Goal: Task Accomplishment & Management: Use online tool/utility

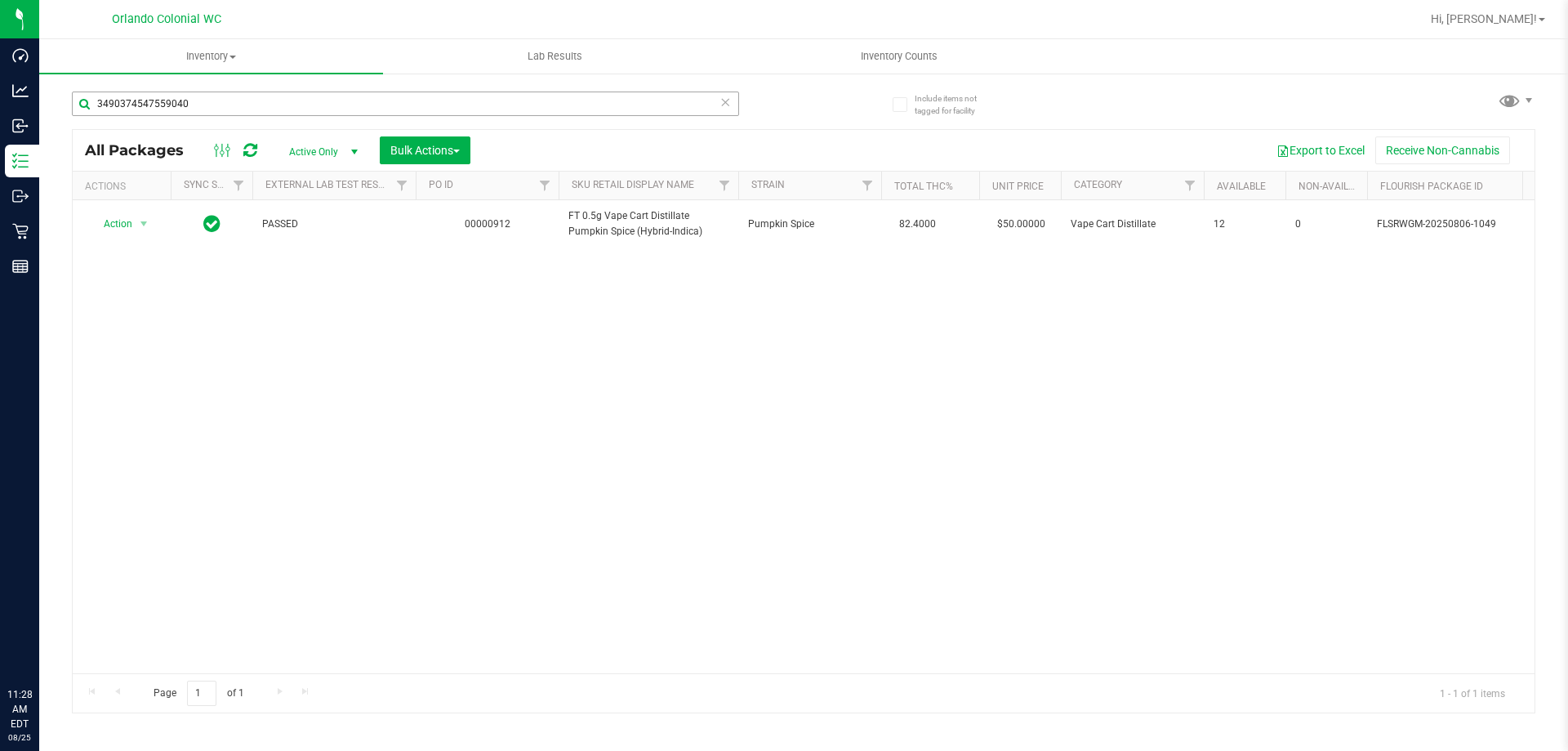
click at [233, 103] on input "3490374547559040" at bounding box center [405, 104] width 667 height 24
click at [243, 103] on input "3490374547559040" at bounding box center [405, 104] width 667 height 24
click at [250, 143] on icon at bounding box center [250, 150] width 13 height 16
click at [250, 101] on input "3490374547559040" at bounding box center [405, 104] width 667 height 24
type input "3"
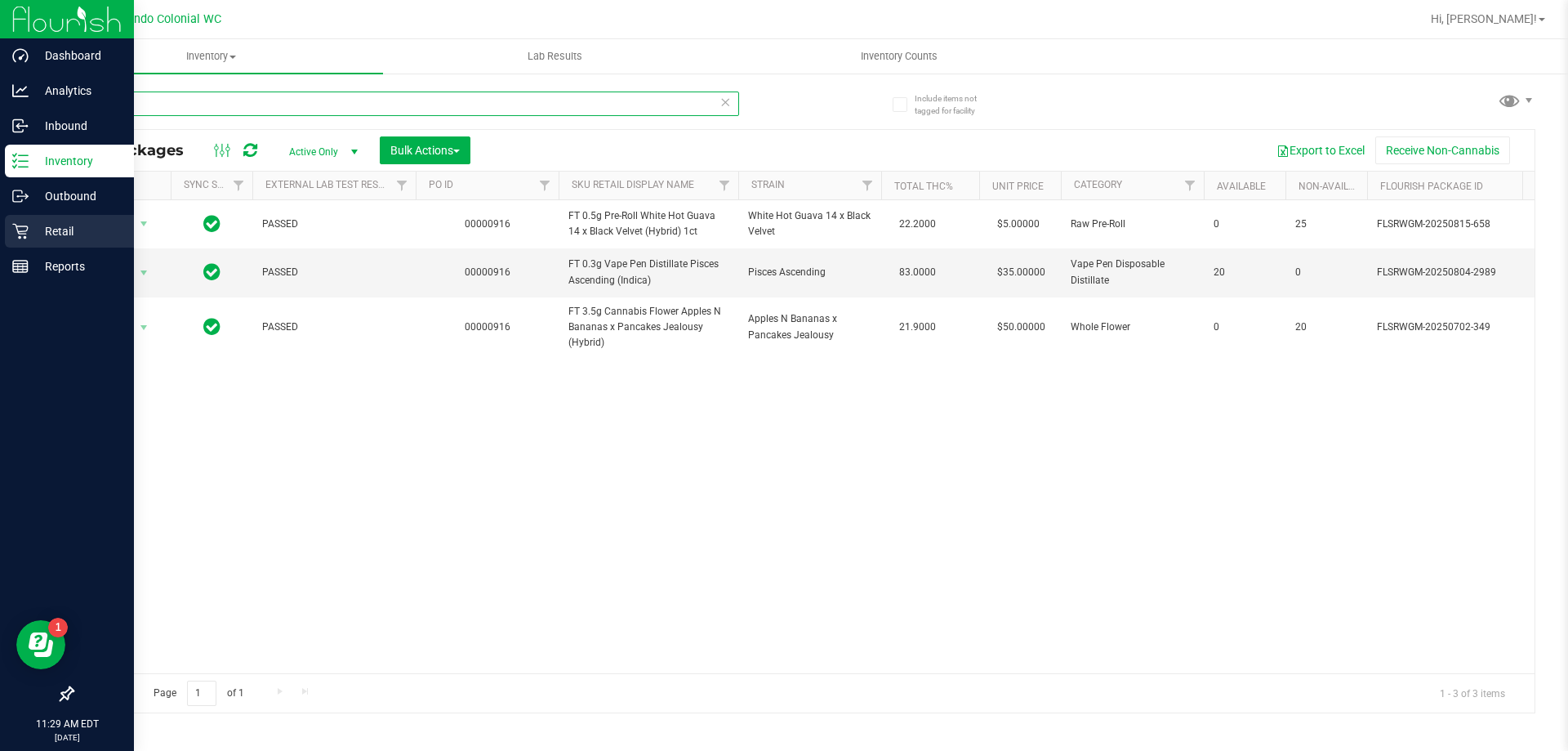
type input "2989"
click at [24, 233] on icon at bounding box center [20, 231] width 16 height 16
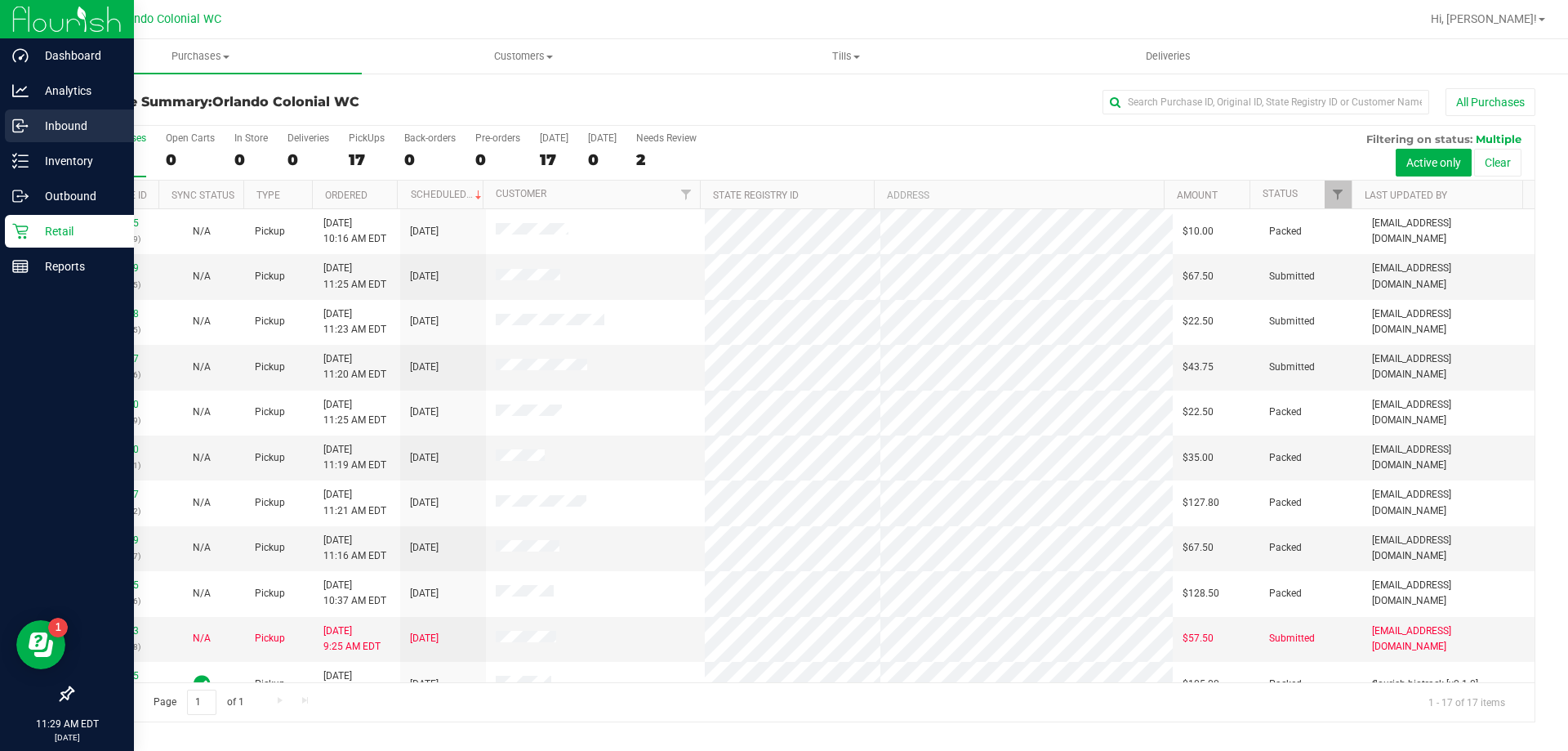
click at [72, 113] on div "Inbound" at bounding box center [69, 126] width 129 height 33
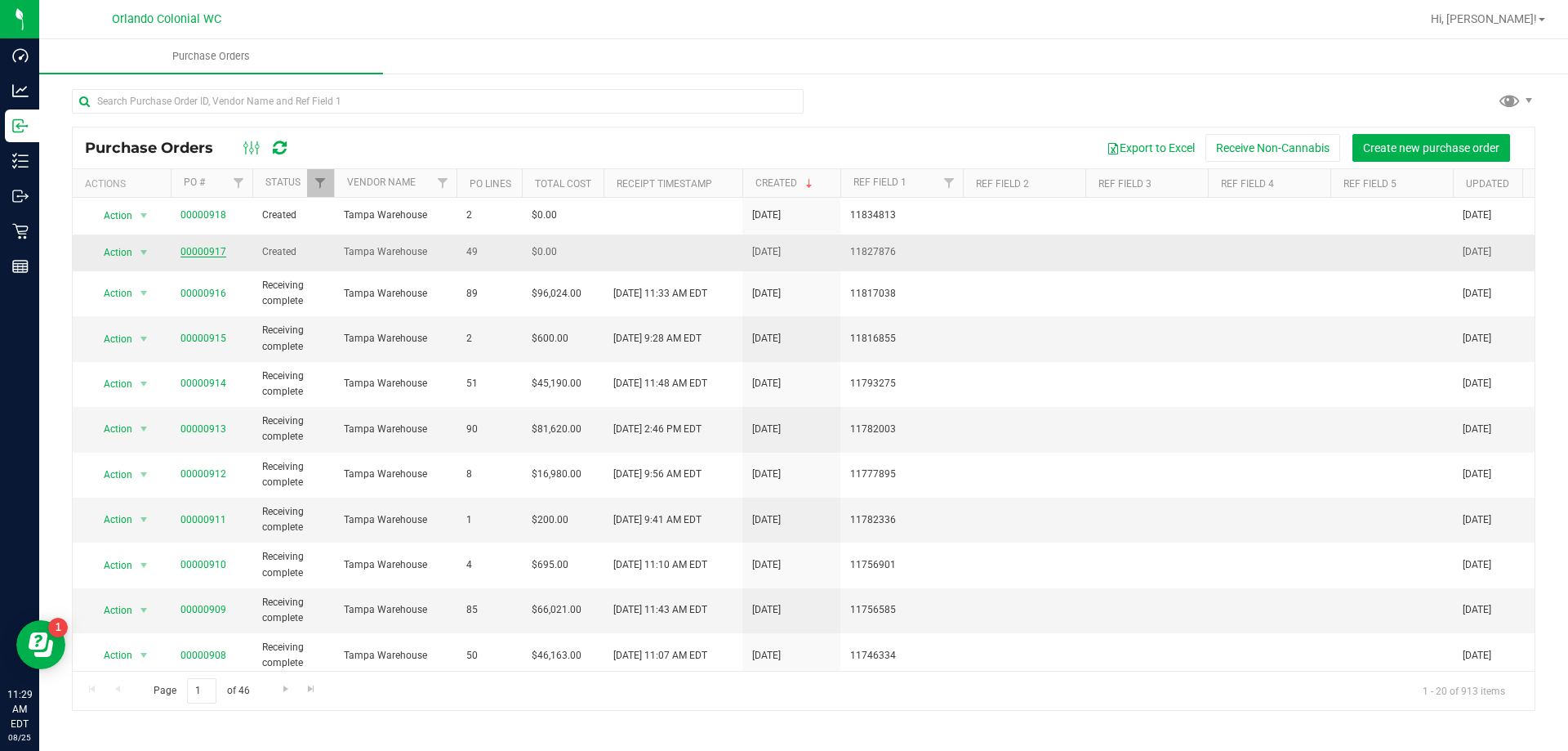
click at [211, 253] on link "00000917" at bounding box center [203, 252] width 45 height 12
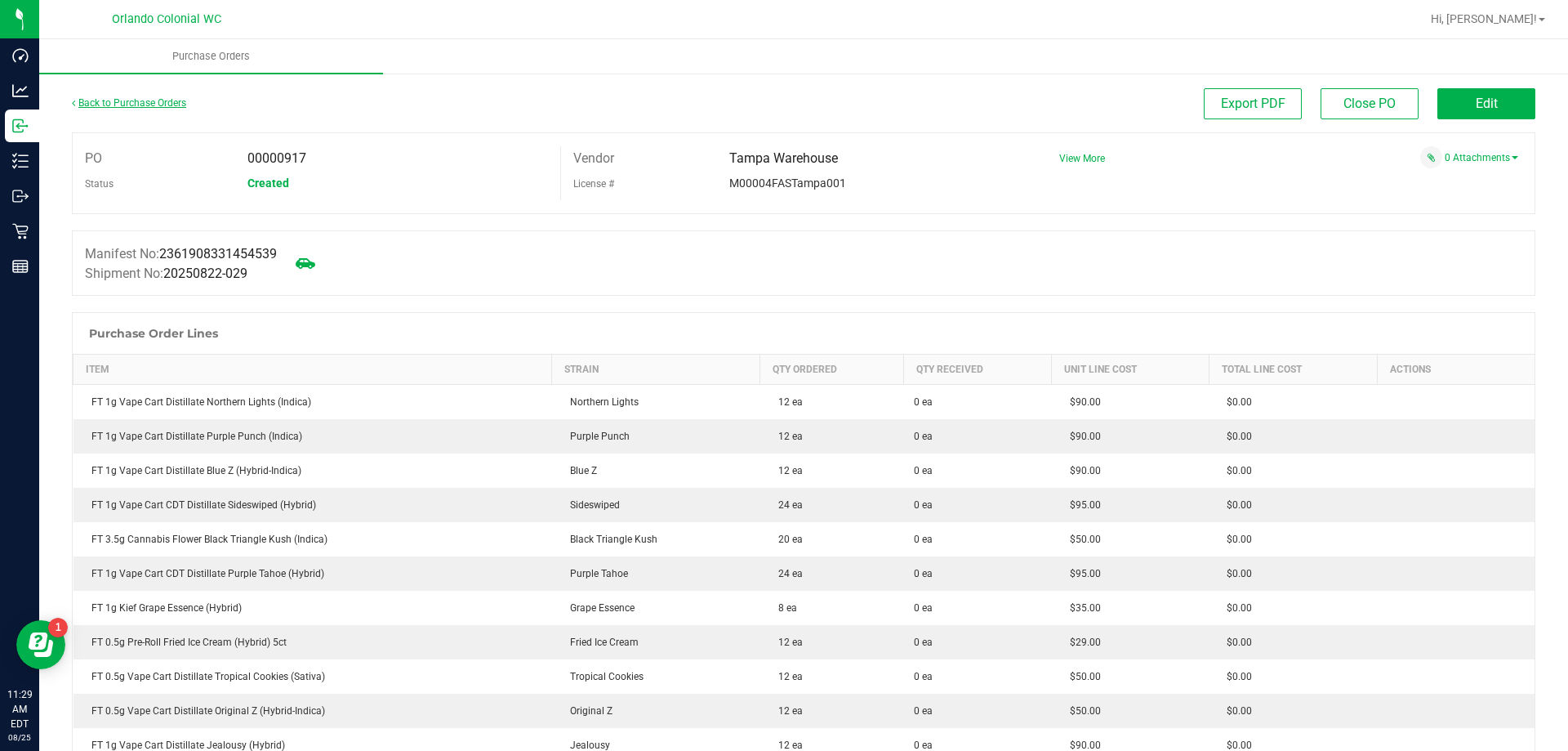
click at [145, 104] on link "Back to Purchase Orders" at bounding box center [129, 103] width 115 height 12
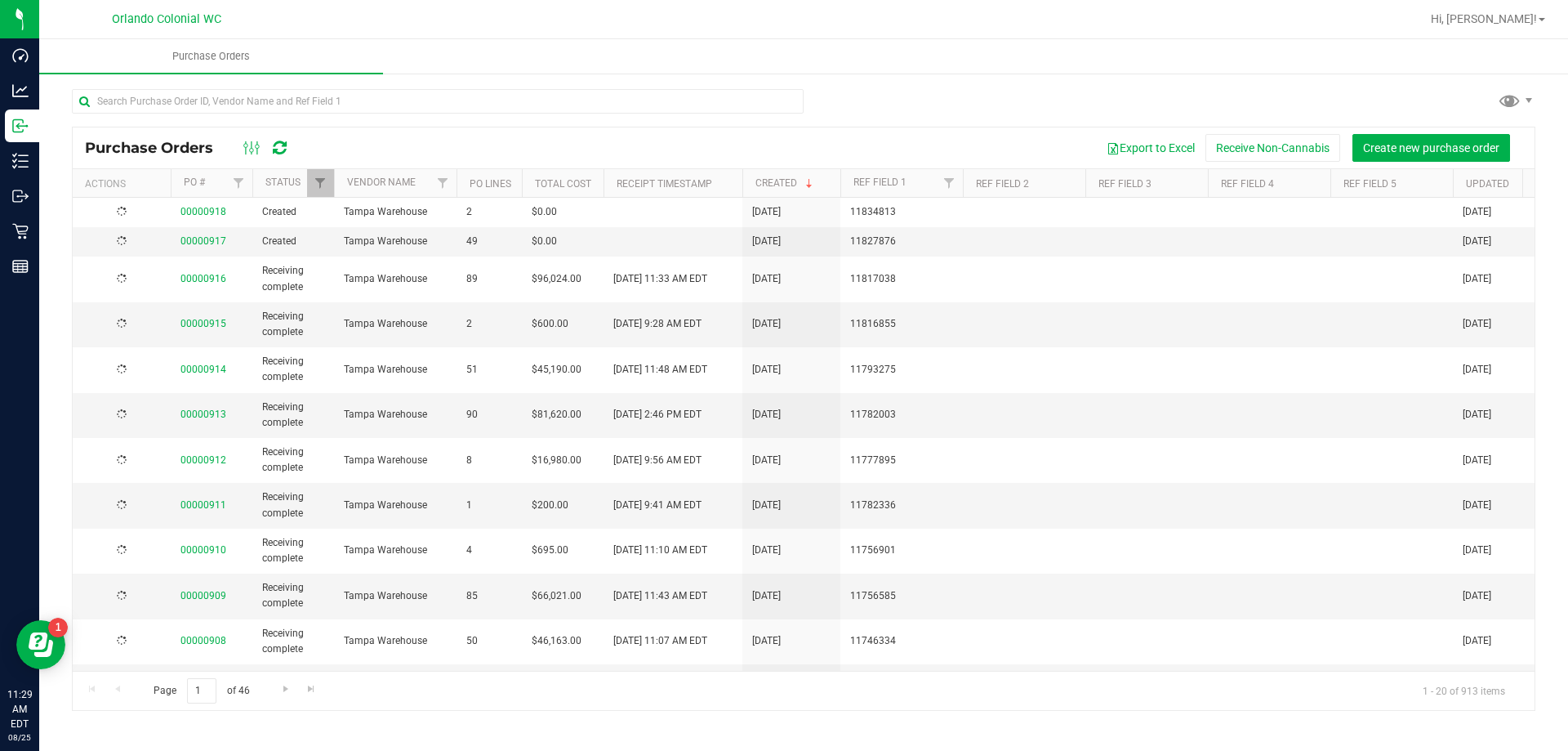
click at [213, 213] on link "00000918" at bounding box center [203, 212] width 45 height 12
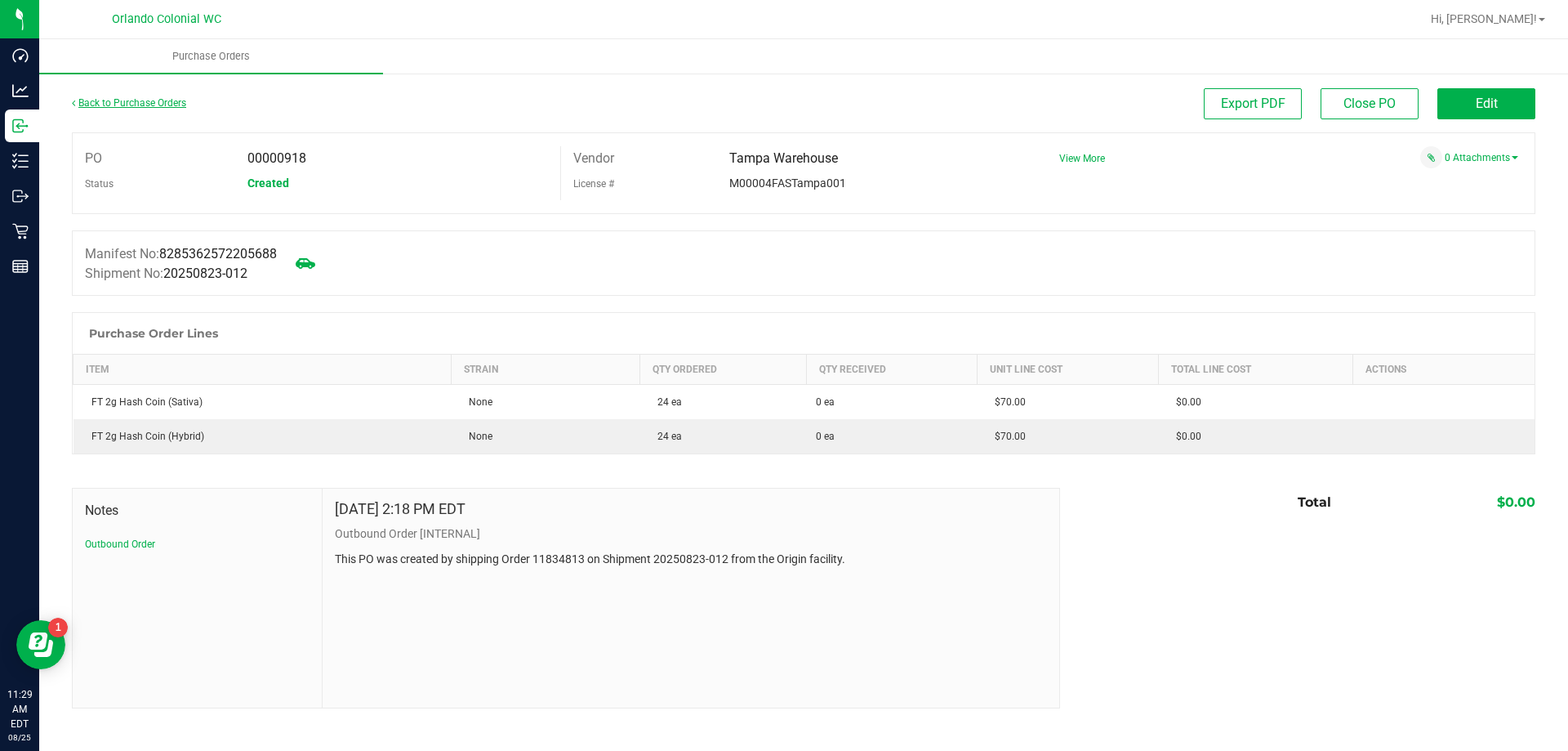
click at [142, 99] on link "Back to Purchase Orders" at bounding box center [129, 103] width 115 height 12
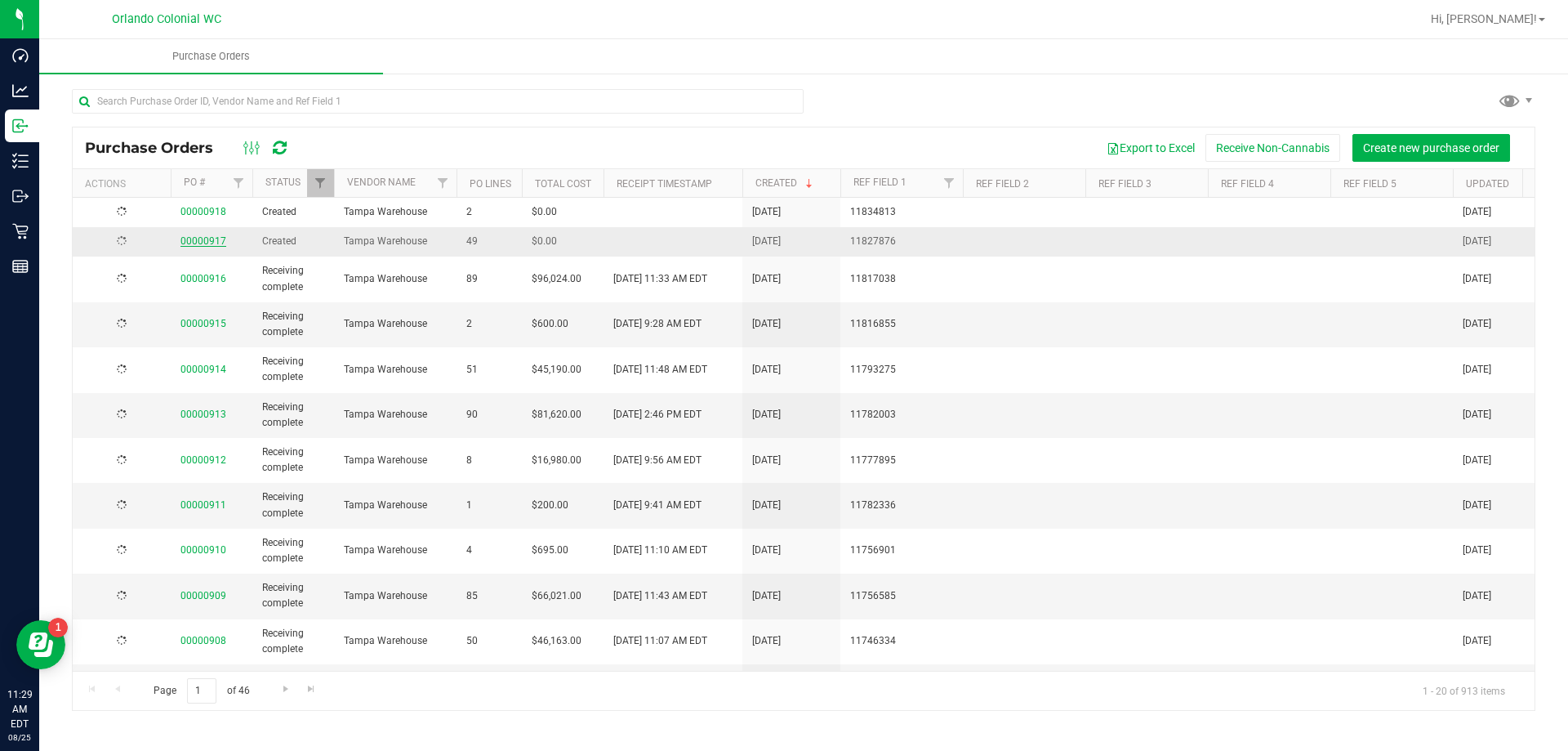
click at [219, 247] on link "00000917" at bounding box center [203, 241] width 45 height 12
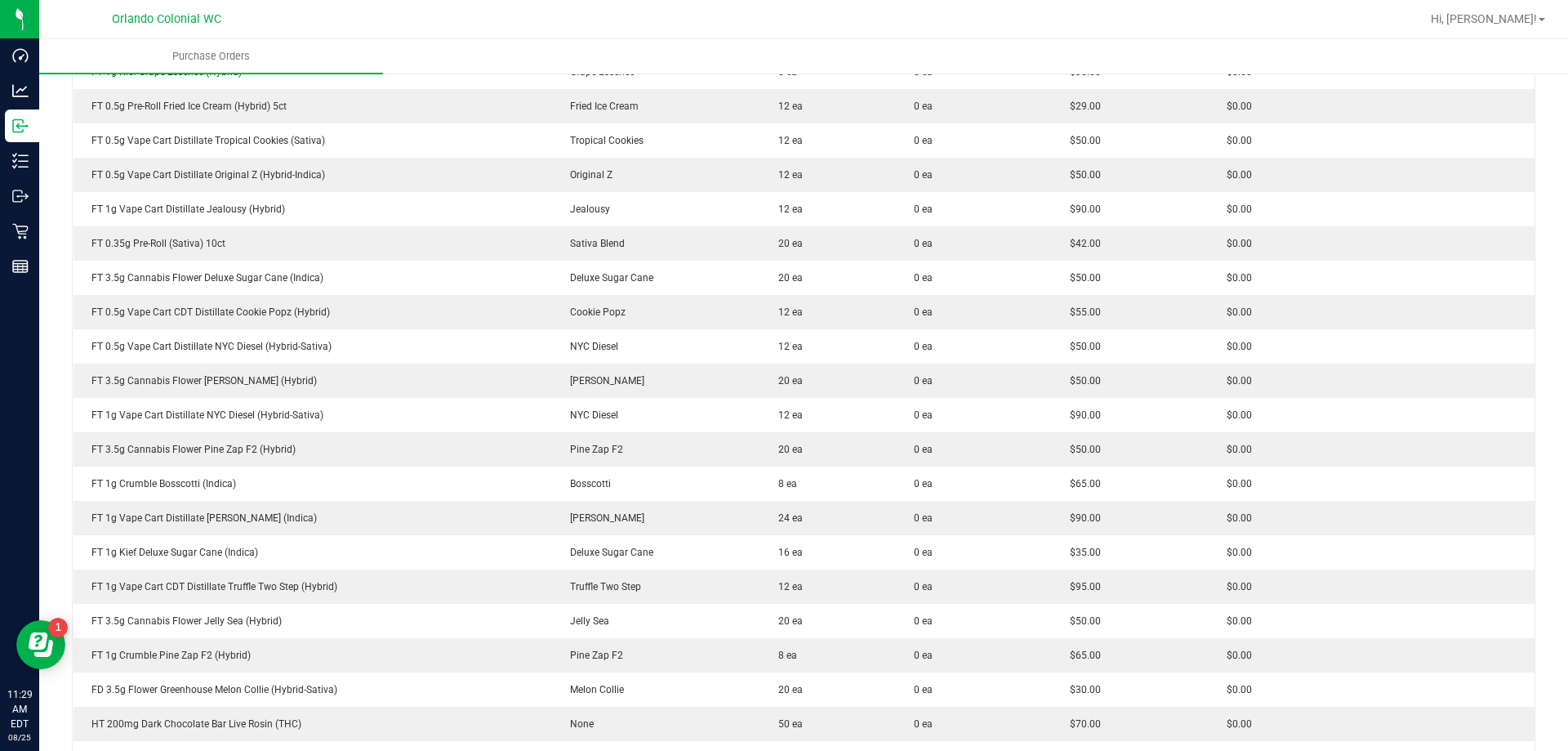
scroll to position [539, 0]
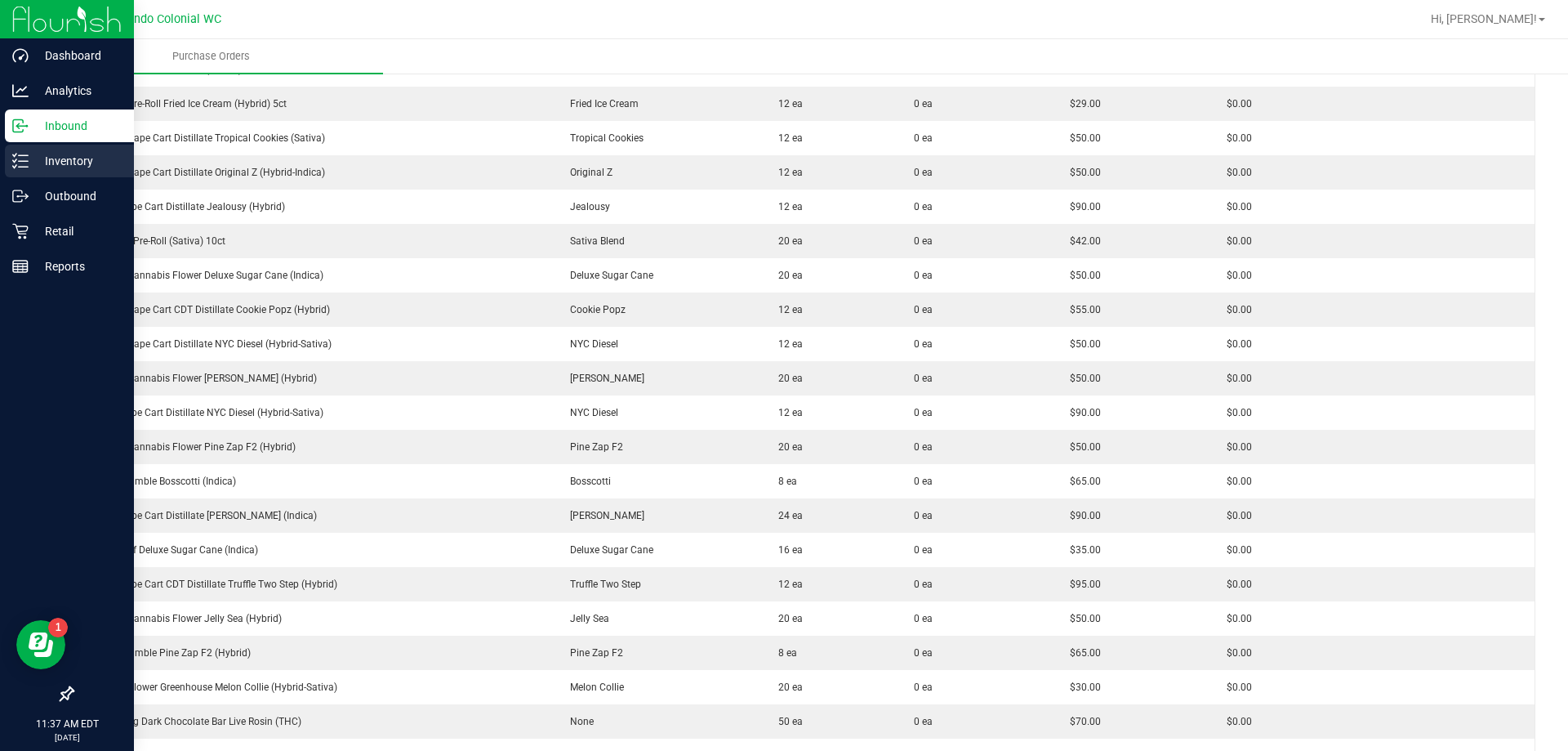
click at [59, 157] on p "Inventory" at bounding box center [78, 160] width 98 height 19
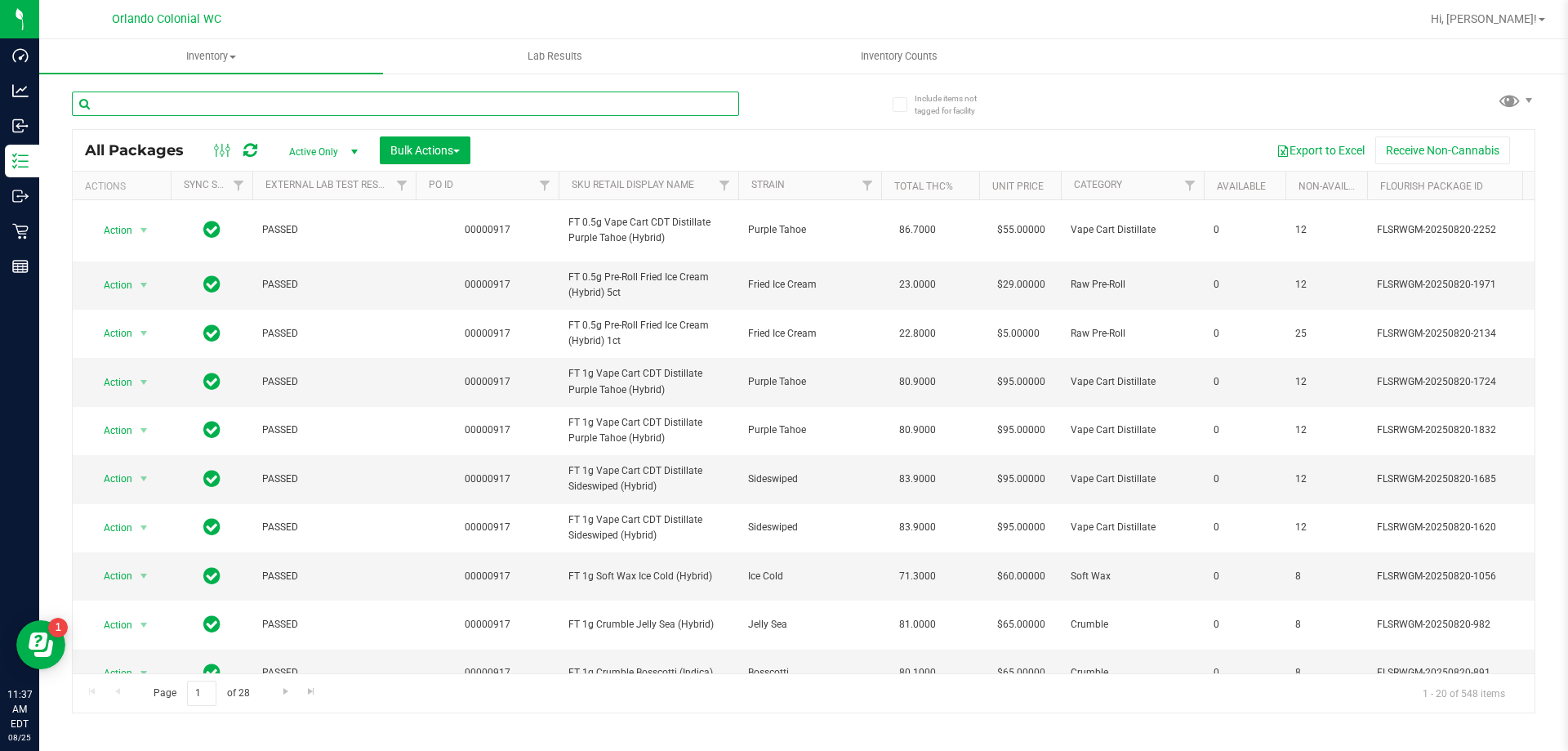
click at [185, 99] on input "text" at bounding box center [405, 104] width 667 height 24
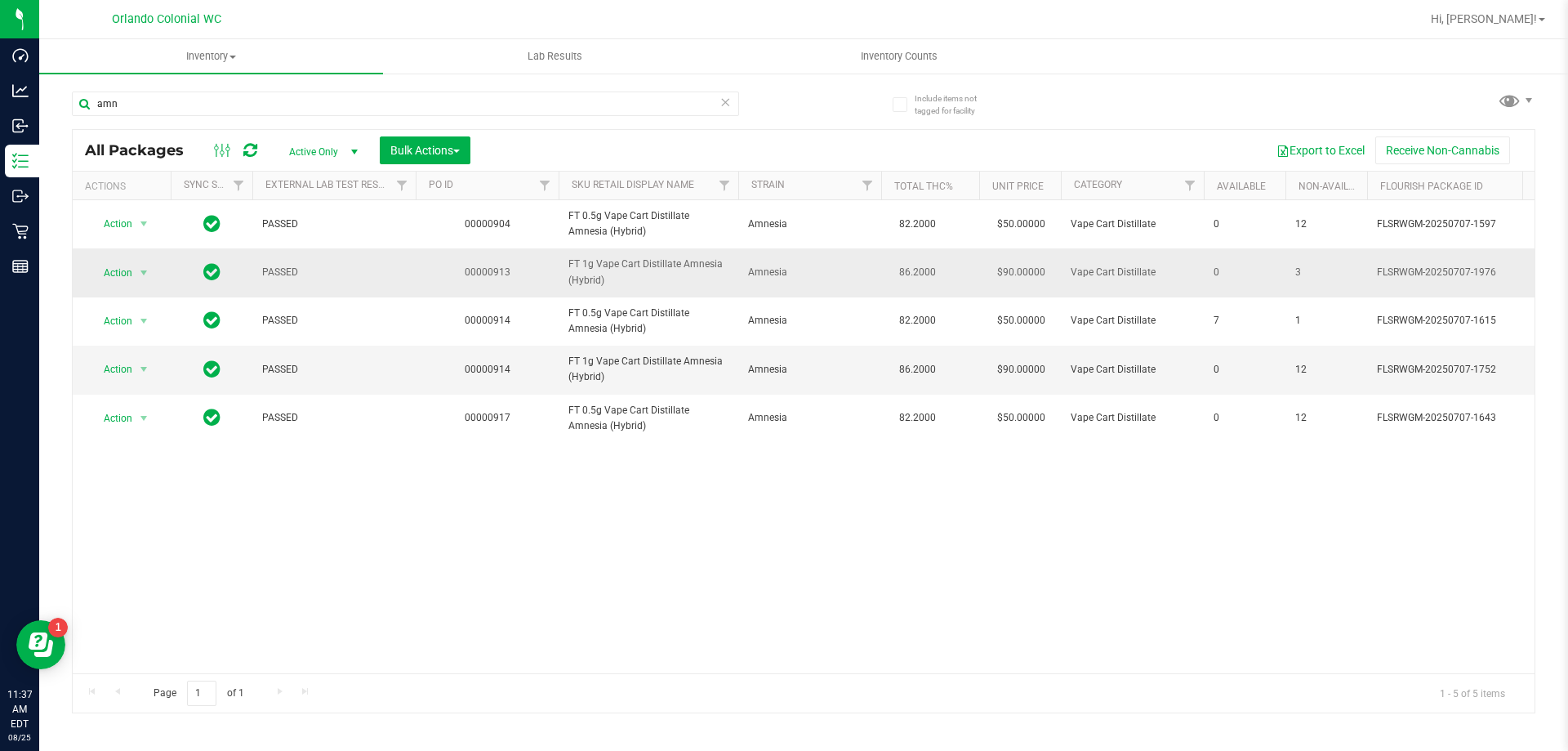
click at [604, 263] on span "FT 1g Vape Cart Distillate Amnesia (Hybrid)" at bounding box center [648, 271] width 160 height 31
click at [602, 266] on span "FT 1g Vape Cart Distillate Amnesia (Hybrid)" at bounding box center [648, 271] width 160 height 31
click at [602, 265] on span "FT 1g Vape Cart Distillate Amnesia (Hybrid)" at bounding box center [648, 271] width 160 height 31
click at [601, 266] on span "FT 1g Vape Cart Distillate Amnesia (Hybrid)" at bounding box center [648, 271] width 160 height 31
click at [600, 266] on span "FT 1g Vape Cart Distillate Amnesia (Hybrid)" at bounding box center [648, 271] width 160 height 31
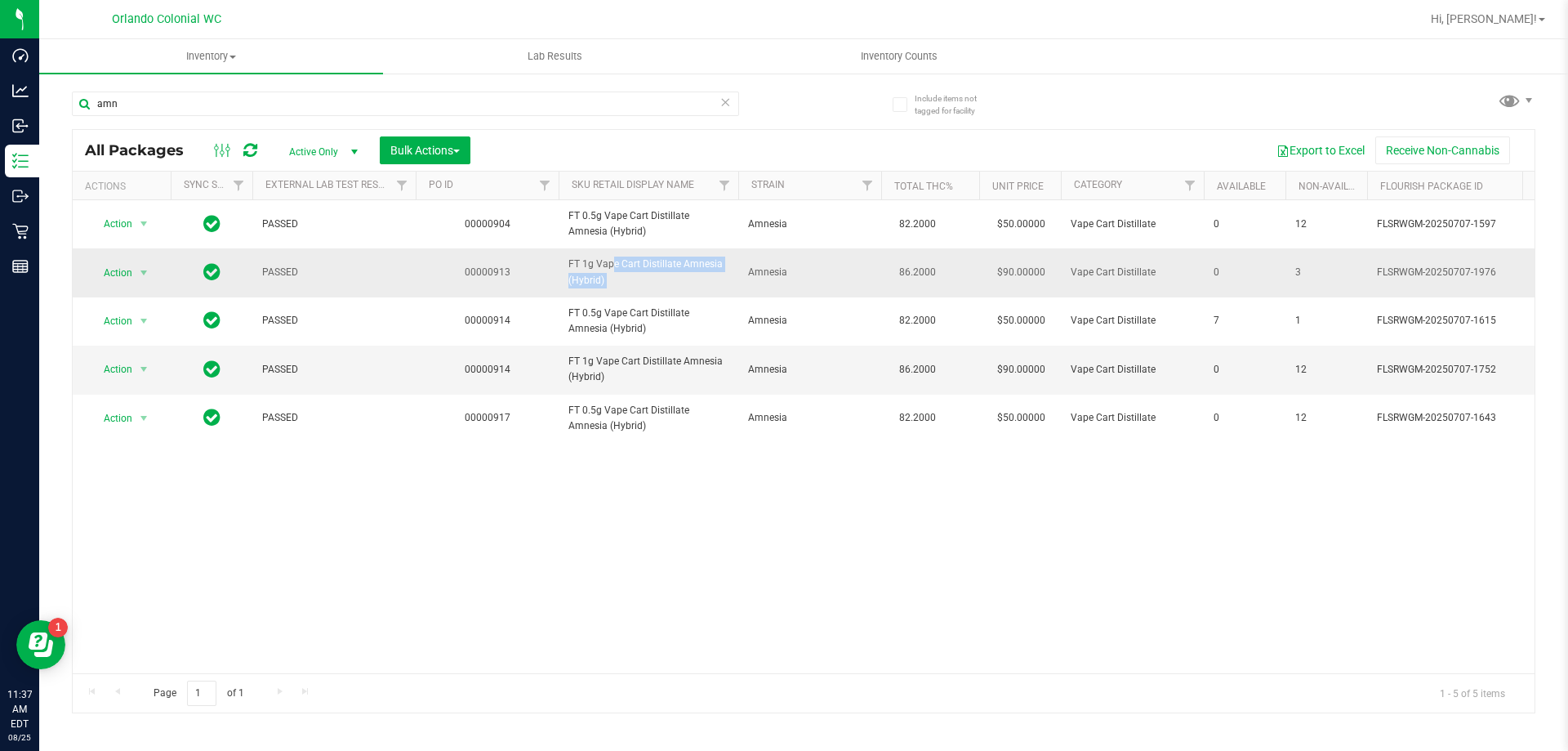
click at [600, 266] on span "FT 1g Vape Cart Distillate Amnesia (Hybrid)" at bounding box center [648, 271] width 160 height 31
copy tr "FT 1g Vape Cart Distillate Amnesia (Hybrid)"
click at [566, 113] on input "amn" at bounding box center [405, 104] width 667 height 24
click at [567, 111] on input "amn" at bounding box center [405, 104] width 667 height 24
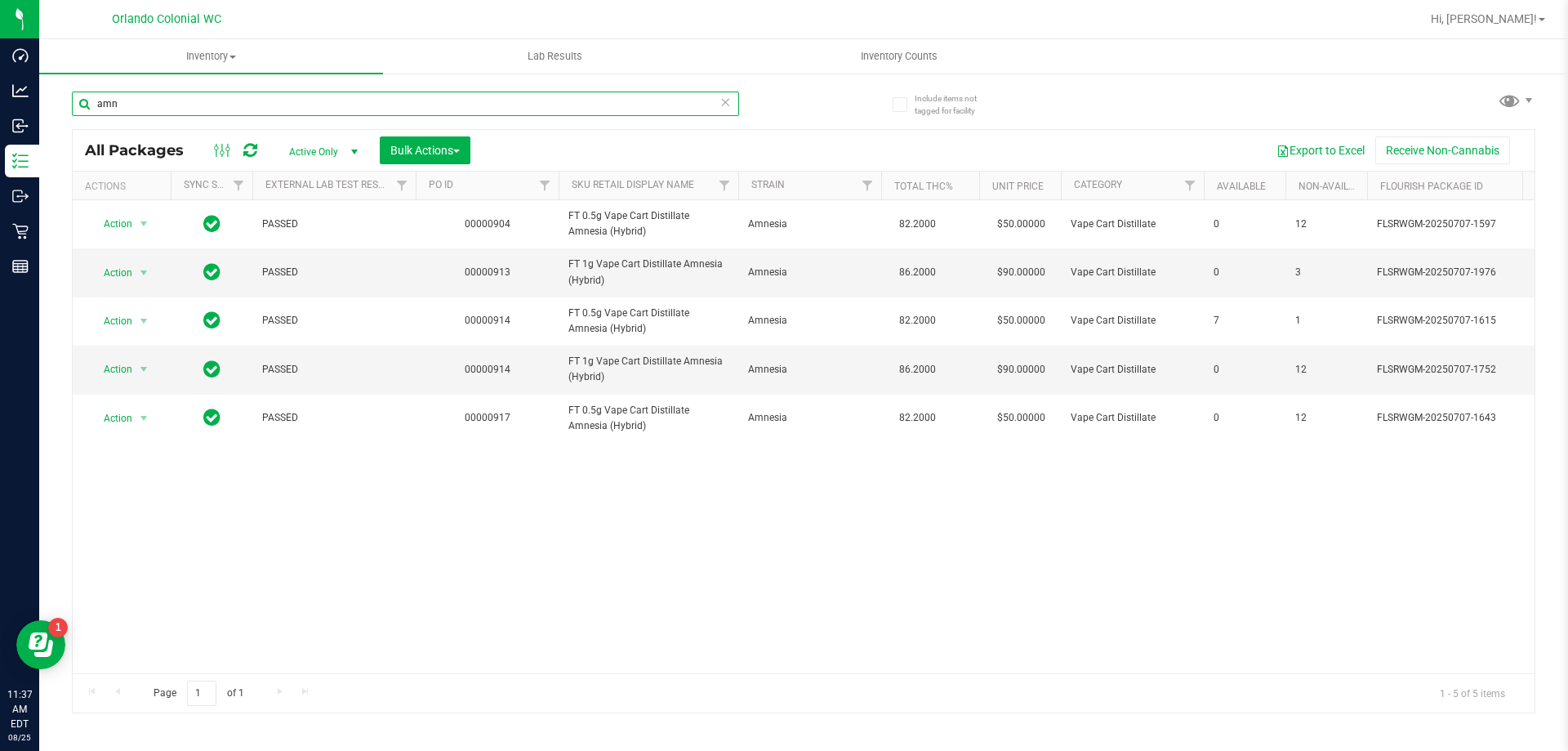
click at [566, 112] on input "amn" at bounding box center [405, 104] width 667 height 24
click at [565, 115] on input "amn" at bounding box center [405, 104] width 667 height 24
paste input "FT 1g Vape Cart Distillate Amnesia (Hybrid)"
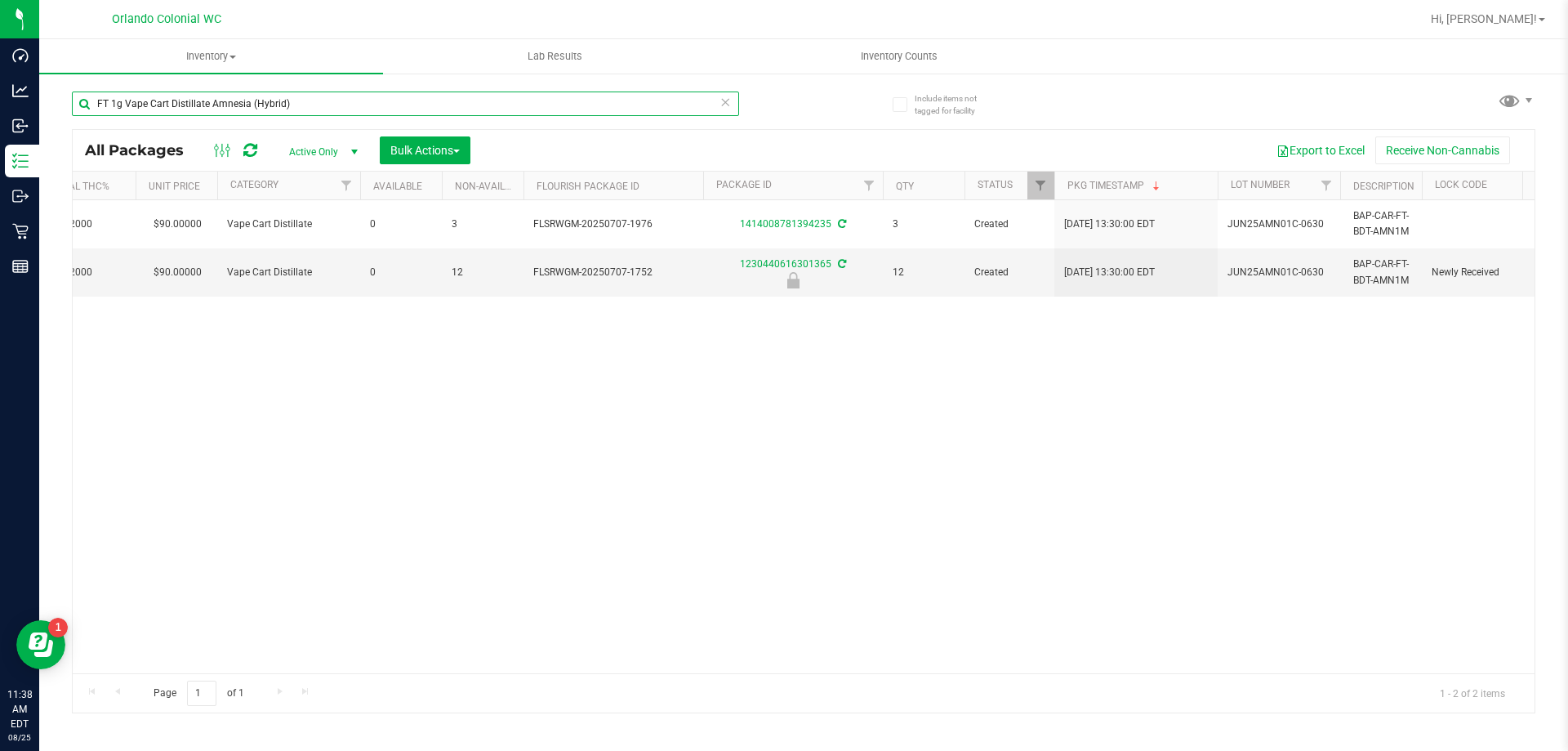
scroll to position [0, 1425]
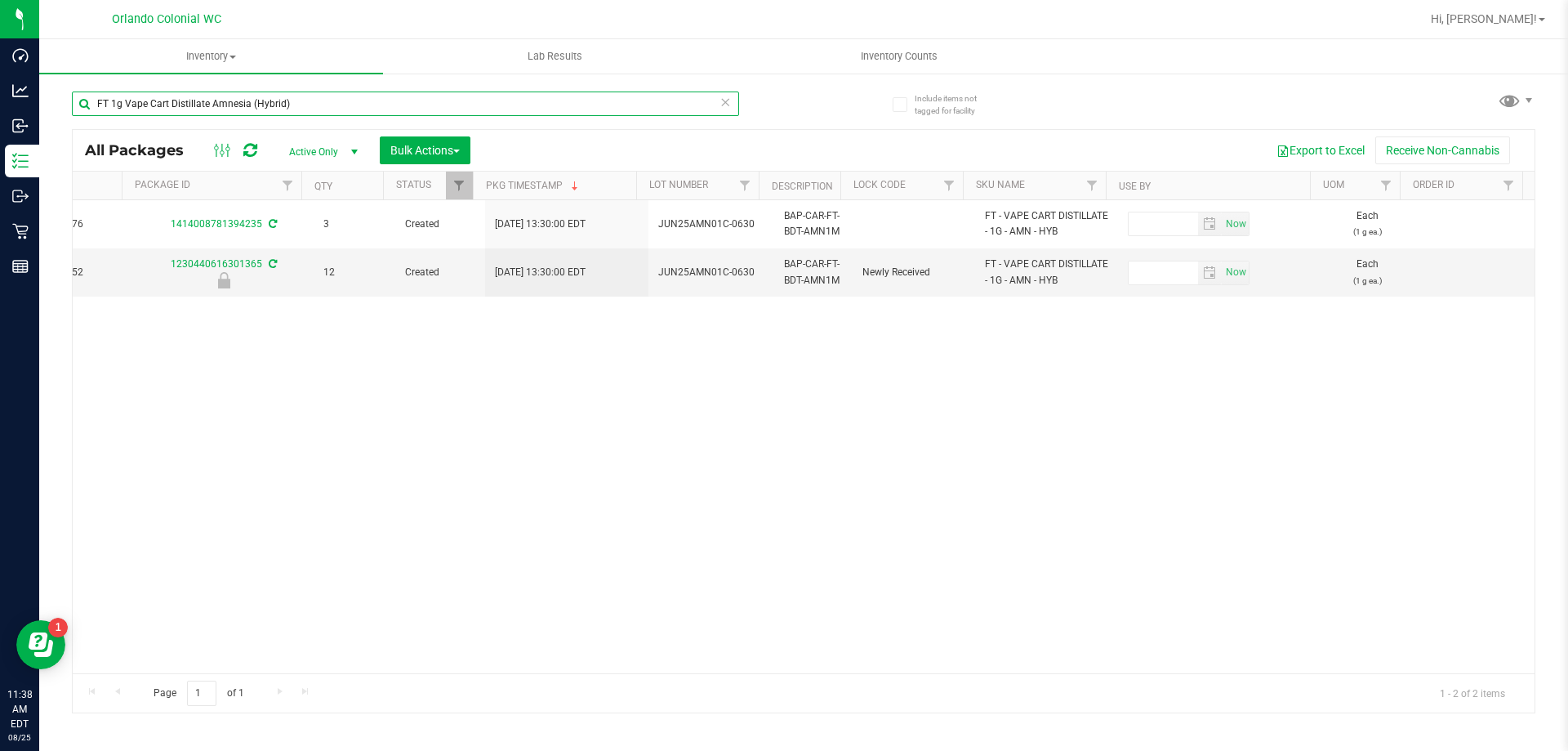
type input "FT 1g Vape Cart Distillate Amnesia (Hybrid)"
click at [505, 85] on div "FT 1g Vape Cart Distillate Amnesia (Hybrid)" at bounding box center [437, 103] width 731 height 52
click at [521, 115] on input "FT 1g Vape Cart Distillate Amnesia (Hybrid)" at bounding box center [405, 104] width 667 height 24
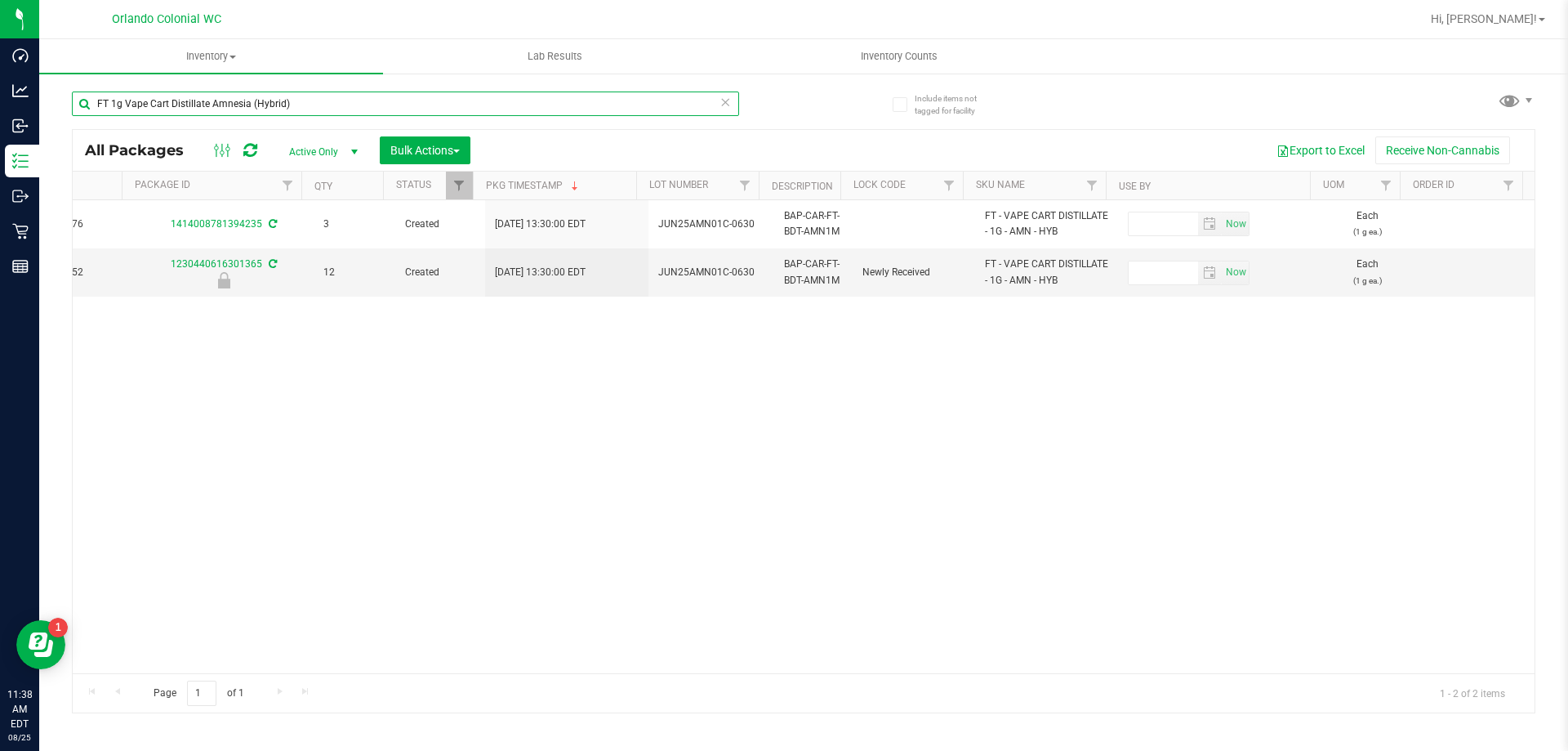
click at [521, 115] on input "FT 1g Vape Cart Distillate Amnesia (Hybrid)" at bounding box center [405, 104] width 667 height 24
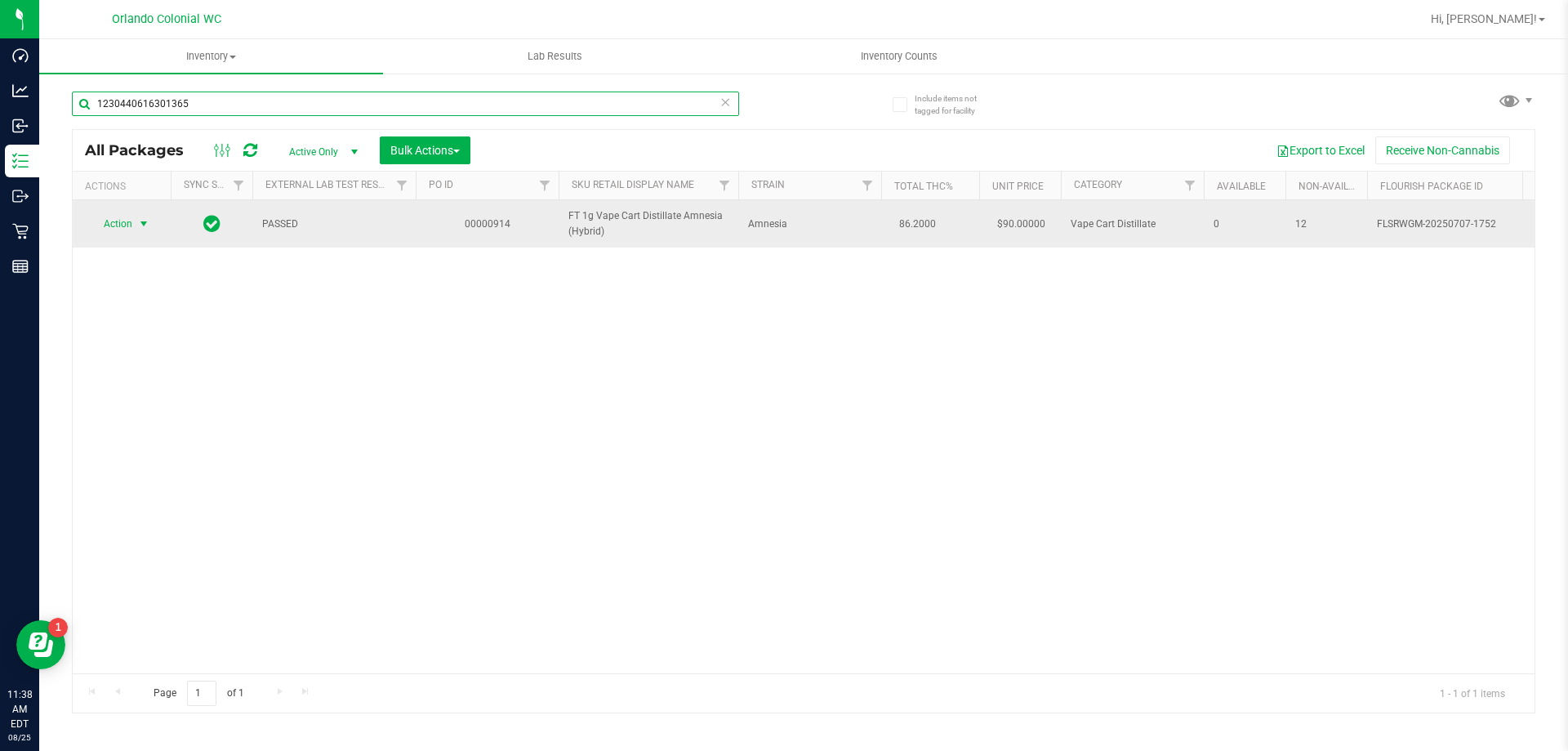
type input "1230440616301365"
click at [142, 225] on span "select" at bounding box center [144, 224] width 13 height 13
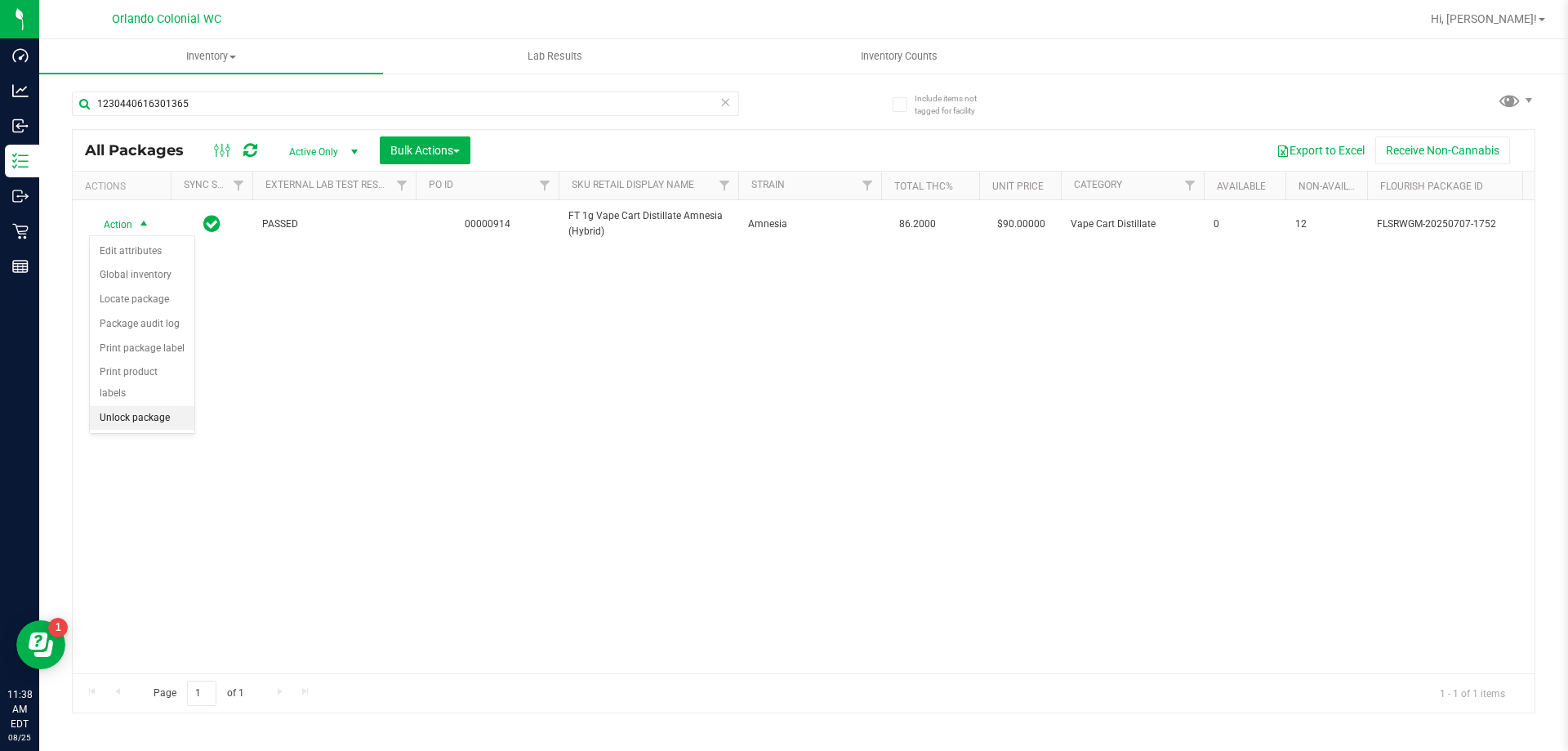
click at [171, 406] on li "Unlock package" at bounding box center [142, 418] width 104 height 24
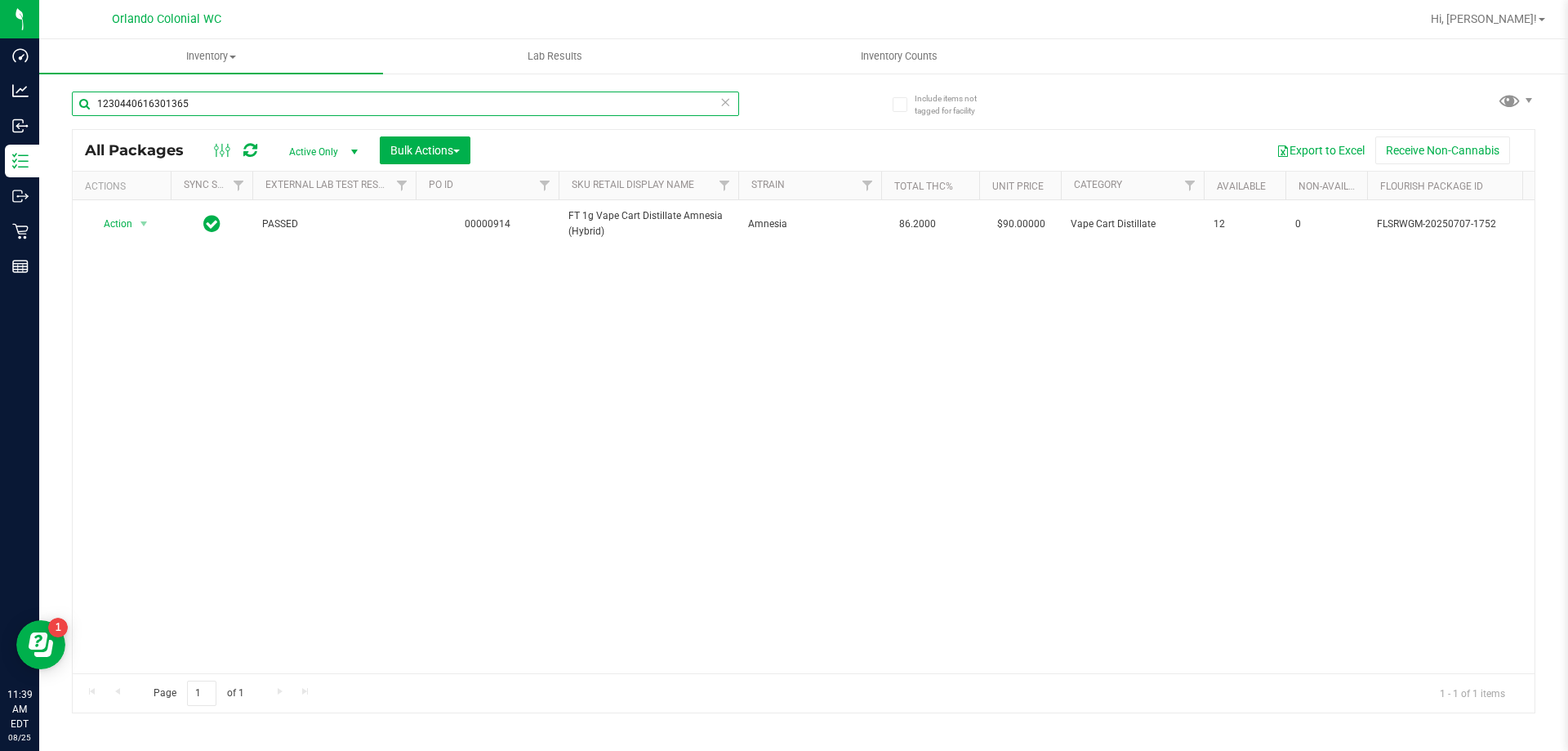
click at [354, 106] on input "1230440616301365" at bounding box center [405, 104] width 667 height 24
click at [353, 106] on input "1230440616301365" at bounding box center [405, 104] width 667 height 24
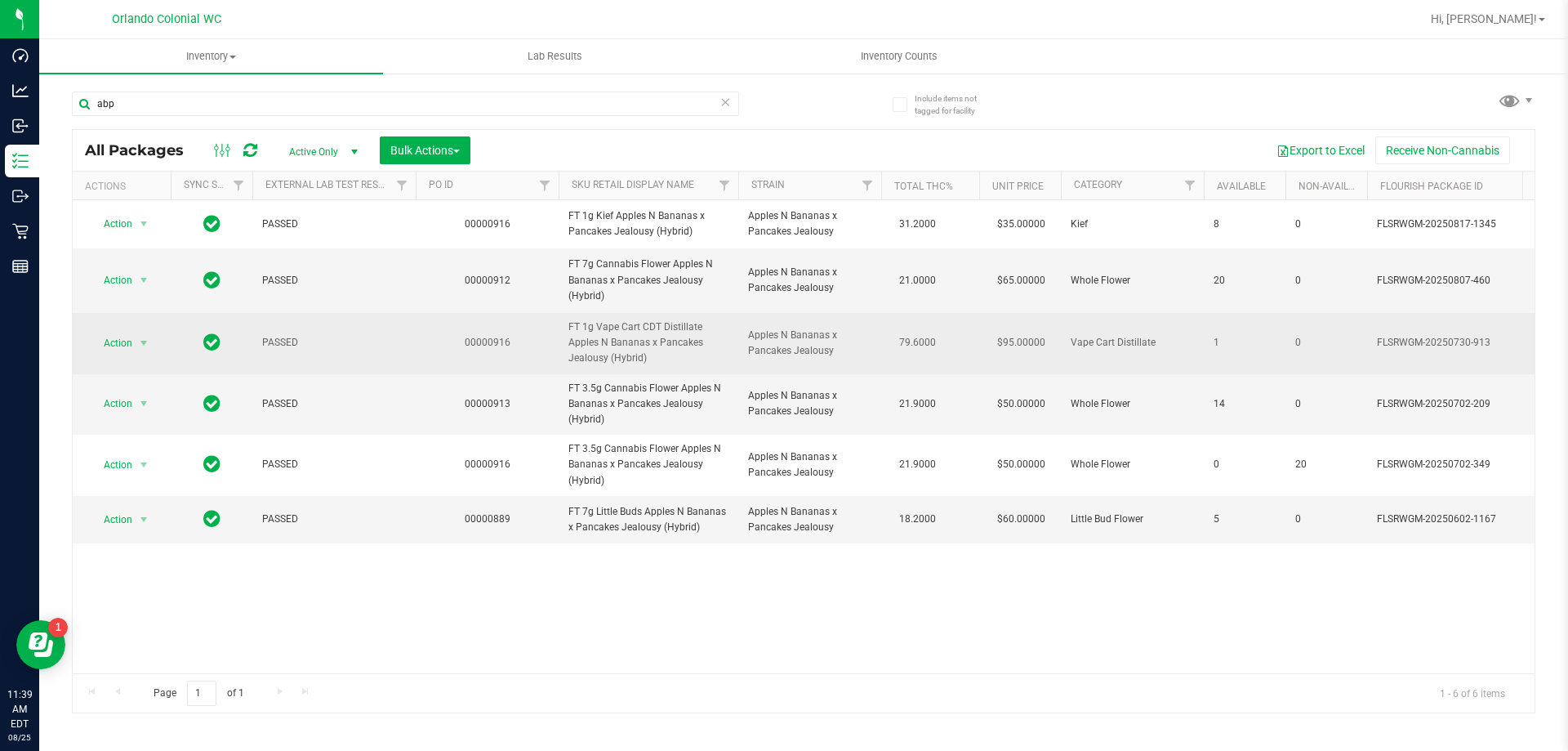
click at [611, 357] on span "FT 1g Vape Cart CDT Distillate Apples N Bananas x Pancakes Jealousy (Hybrid)" at bounding box center [648, 343] width 160 height 47
click at [588, 357] on span "FT 1g Vape Cart CDT Distillate Apples N Bananas x Pancakes Jealousy (Hybrid)" at bounding box center [648, 343] width 160 height 47
click at [588, 357] on span "FT 1g Vape Cart CDT Distillate Apples N Bananas x Pancakes Jealousy (Hybrid)" at bounding box center [648, 343] width 160 height 47
click at [600, 335] on span "FT 1g Vape Cart CDT Distillate Apples N Bananas x Pancakes Jealousy (Hybrid)" at bounding box center [648, 343] width 160 height 47
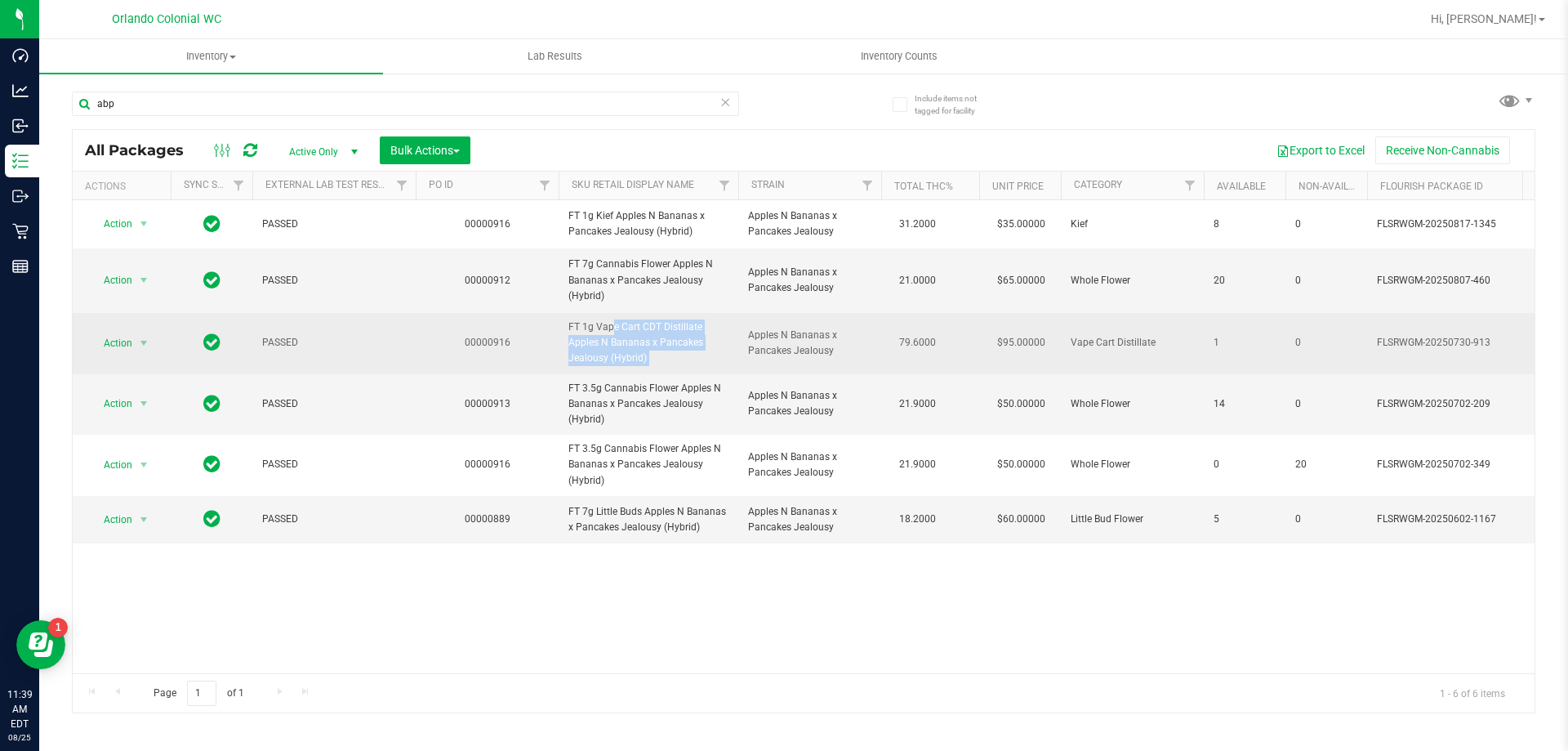
click at [600, 335] on span "FT 1g Vape Cart CDT Distillate Apples N Bananas x Pancakes Jealousy (Hybrid)" at bounding box center [648, 343] width 160 height 47
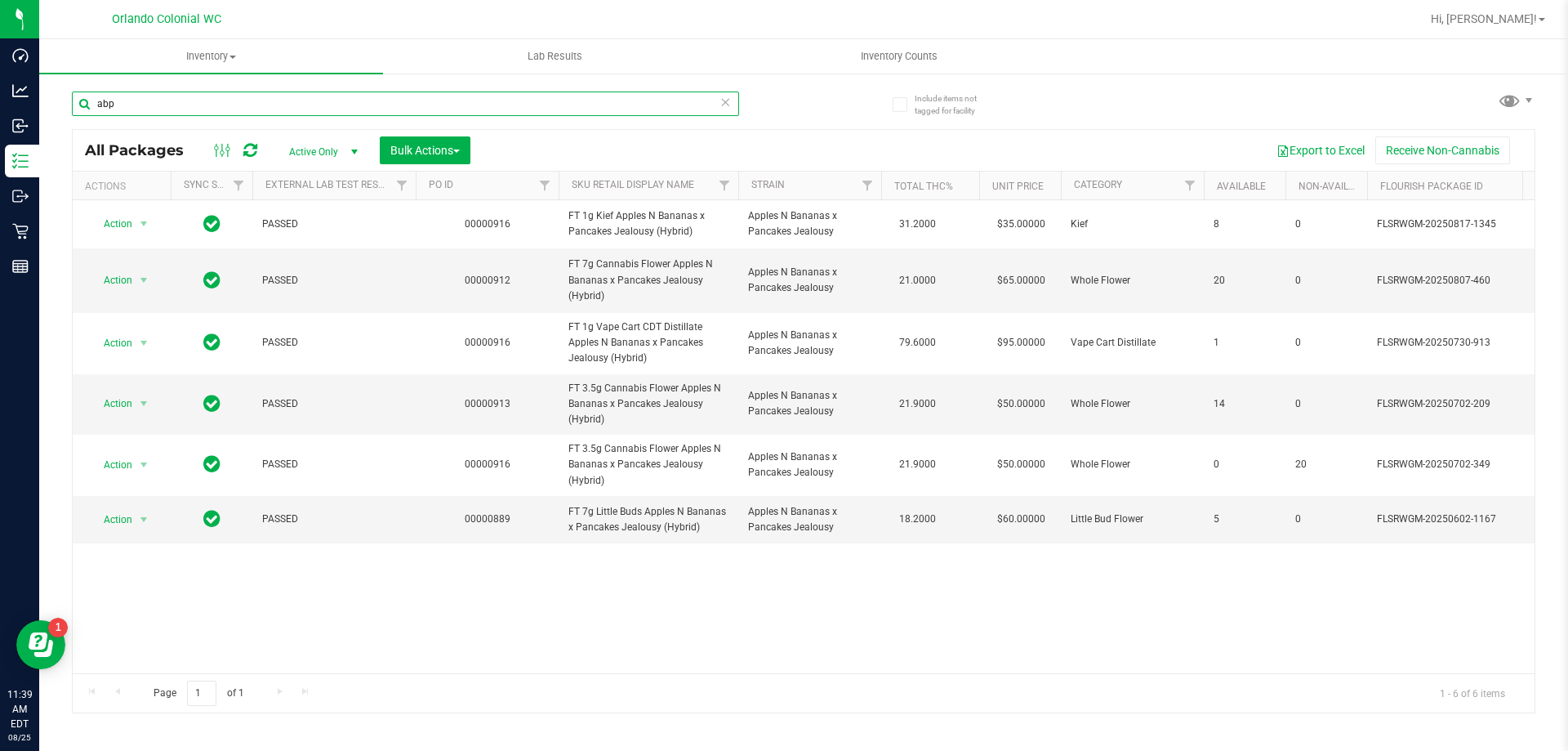
click at [323, 93] on input "abp" at bounding box center [405, 104] width 667 height 24
paste input "[URL][DOMAIN_NAME]"
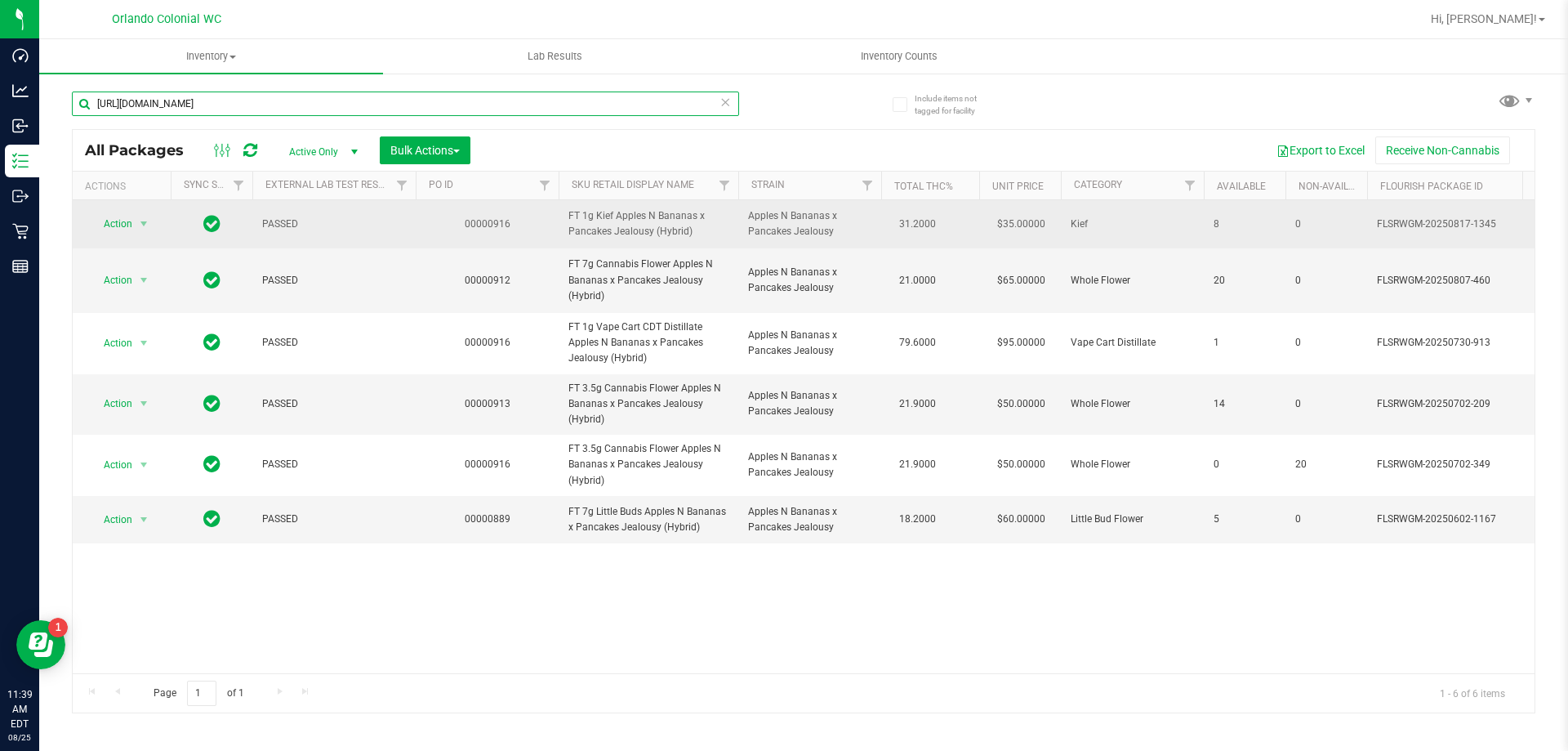
scroll to position [0, 469]
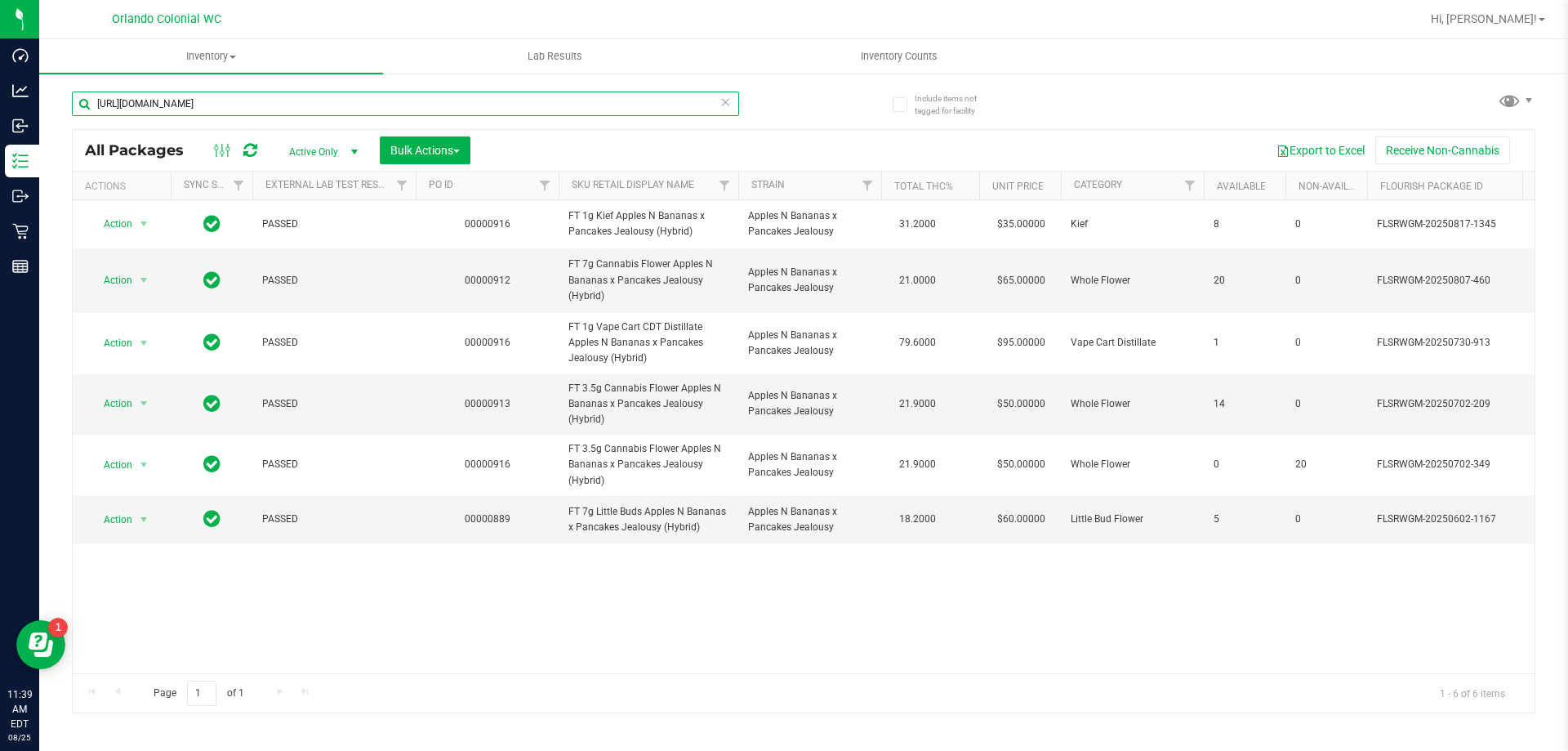
type input "[URL][DOMAIN_NAME]"
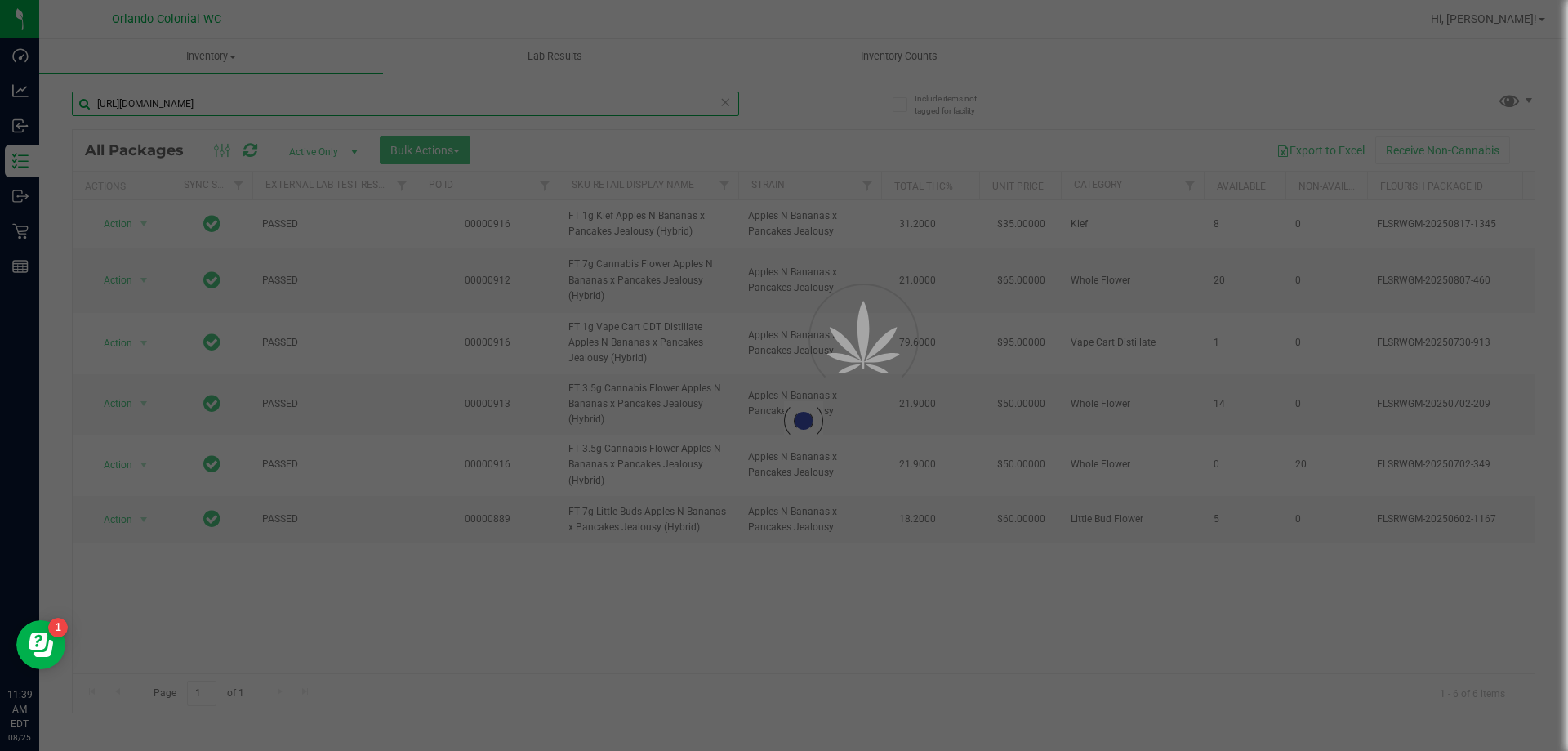
click at [470, 105] on input "[URL][DOMAIN_NAME]" at bounding box center [405, 104] width 667 height 24
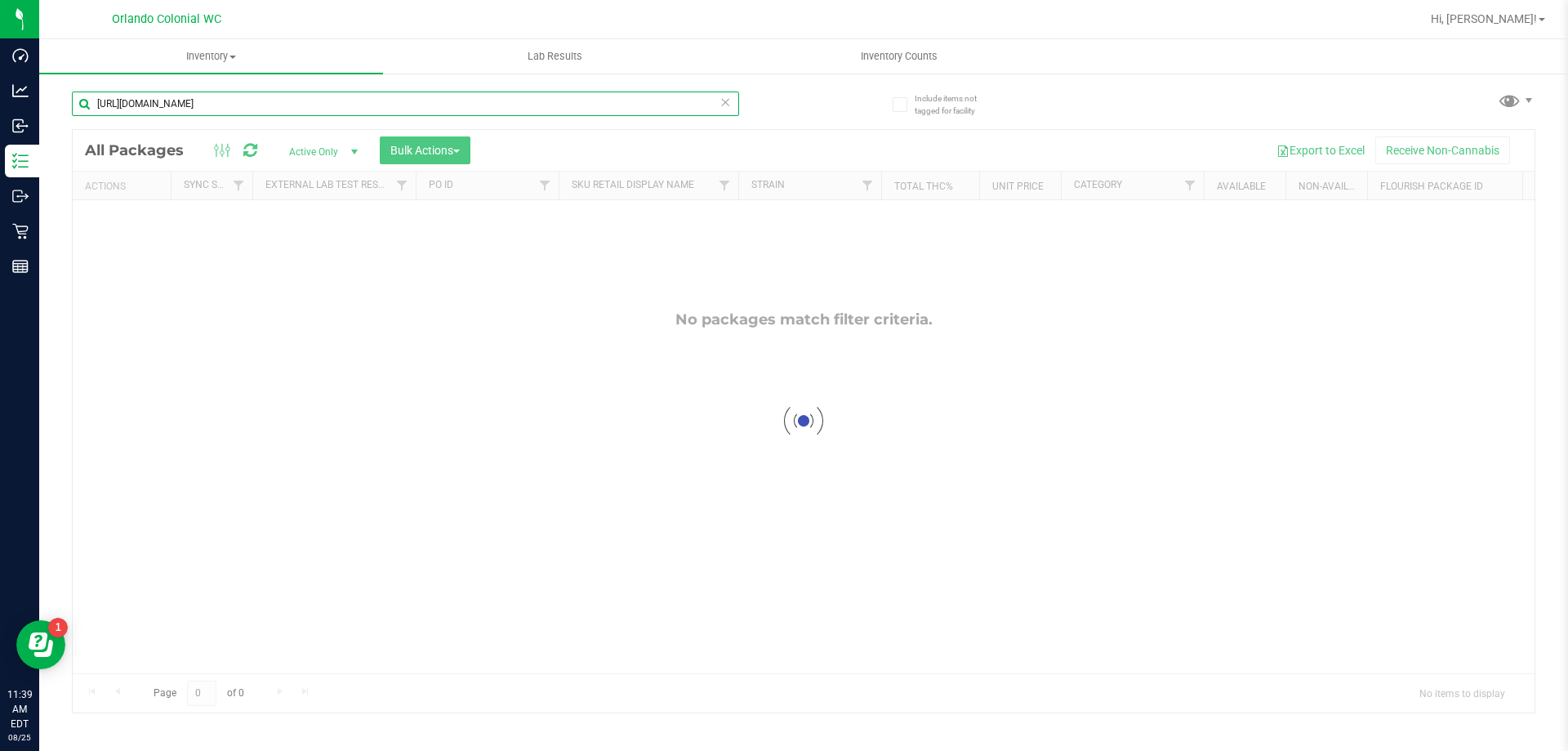
click at [470, 105] on input "[URL][DOMAIN_NAME]" at bounding box center [405, 104] width 667 height 24
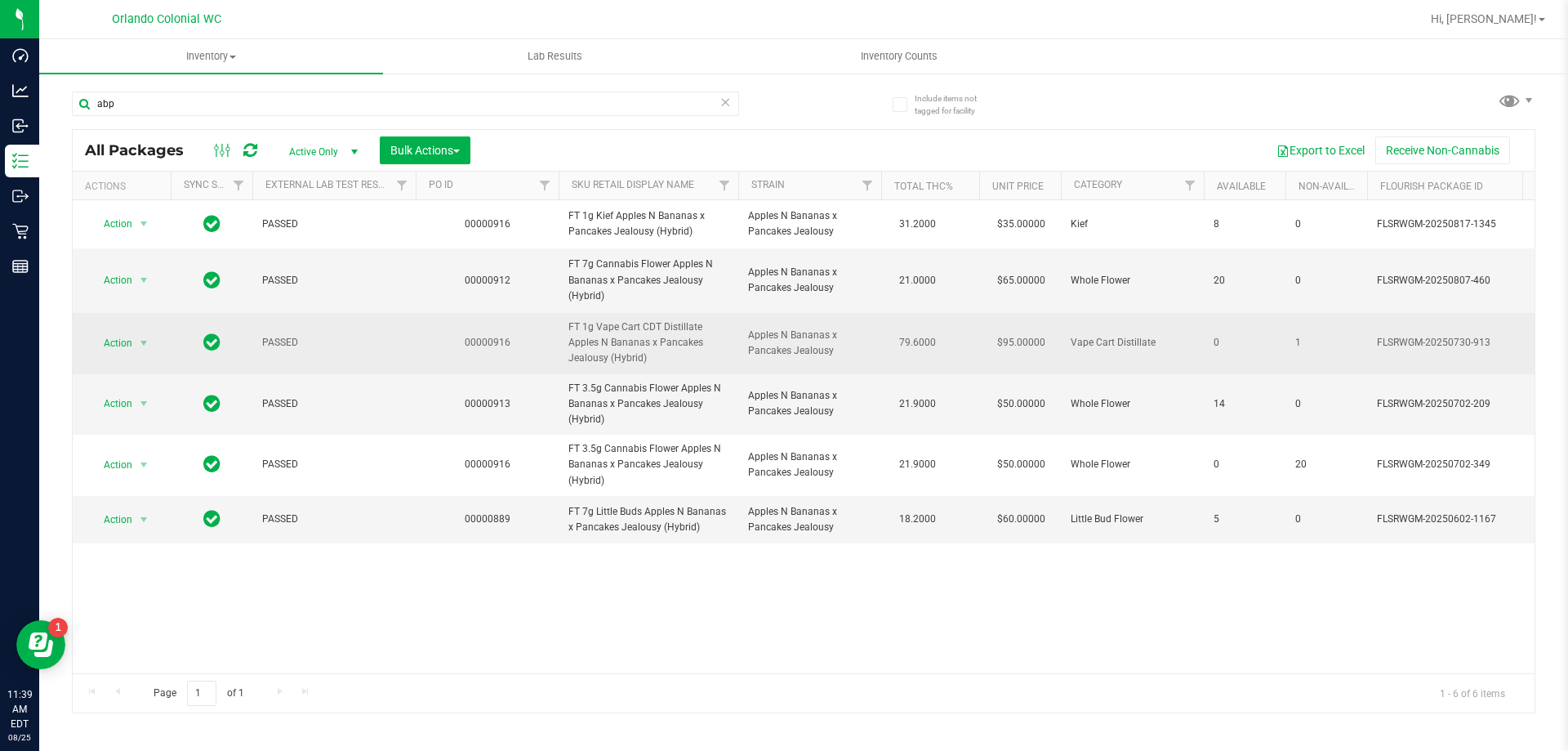
click at [605, 330] on span "FT 1g Vape Cart CDT Distillate Apples N Bananas x Pancakes Jealousy (Hybrid)" at bounding box center [648, 343] width 160 height 47
copy tr "FT 1g Vape Cart CDT Distillate Apples N Bananas x Pancakes Jealousy (Hybrid)"
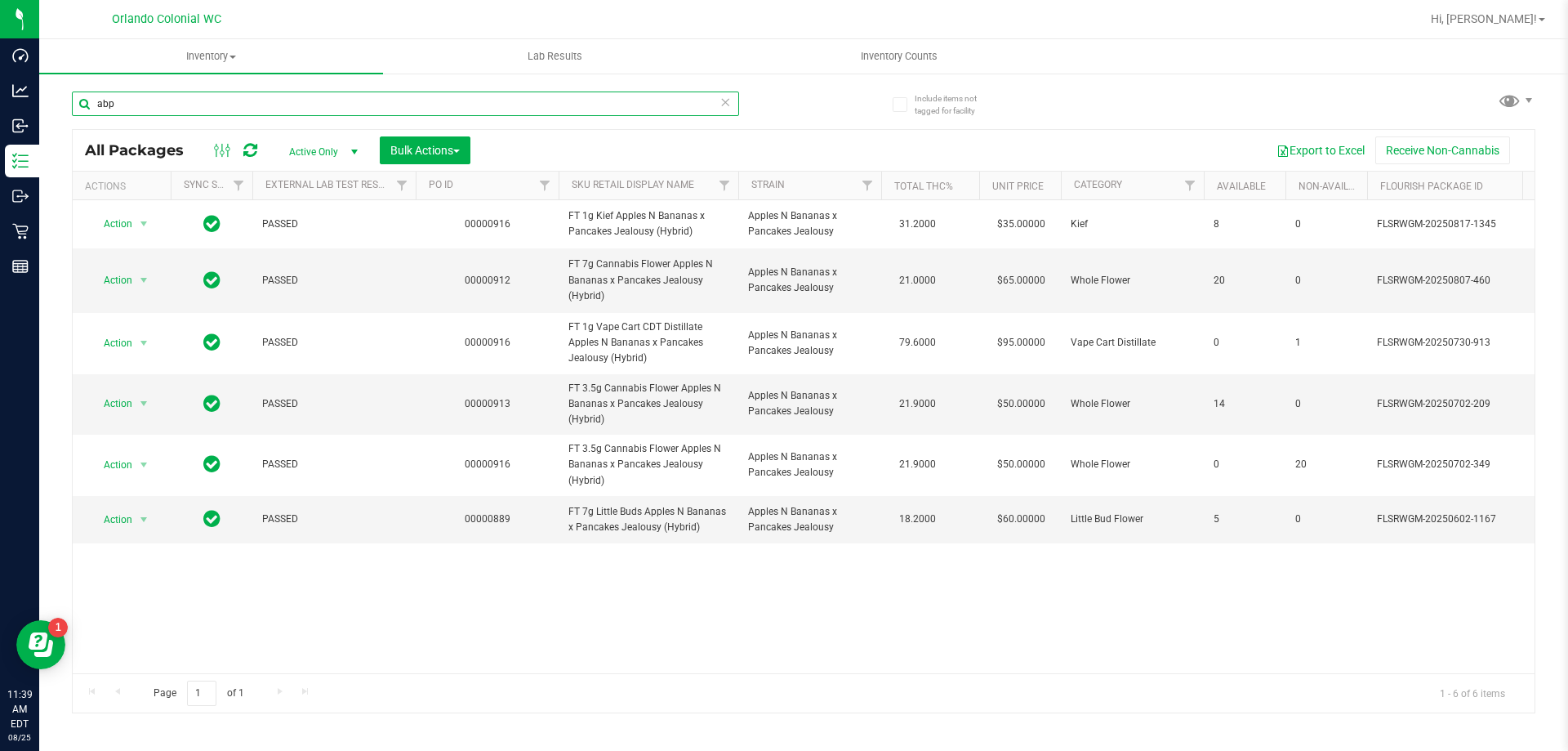
click at [211, 105] on input "abp" at bounding box center [405, 104] width 667 height 24
paste input "FT 1g Vape Cart CDT Distillate Apples N Bananas x Pancakes Jealousy (Hybrid)"
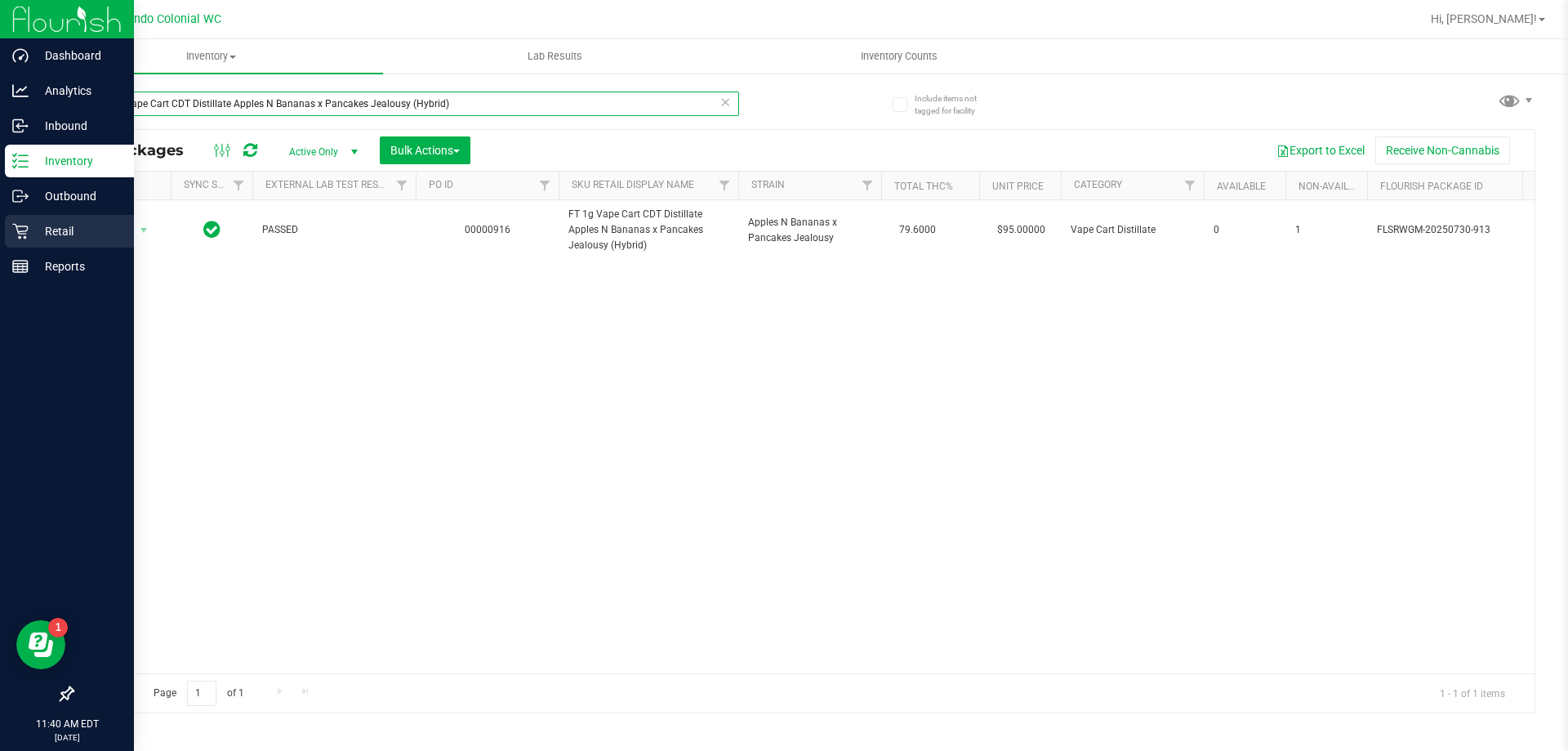
type input "FT 1g Vape Cart CDT Distillate Apples N Bananas x Pancakes Jealousy (Hybrid)"
click at [80, 246] on div "Retail" at bounding box center [69, 231] width 129 height 33
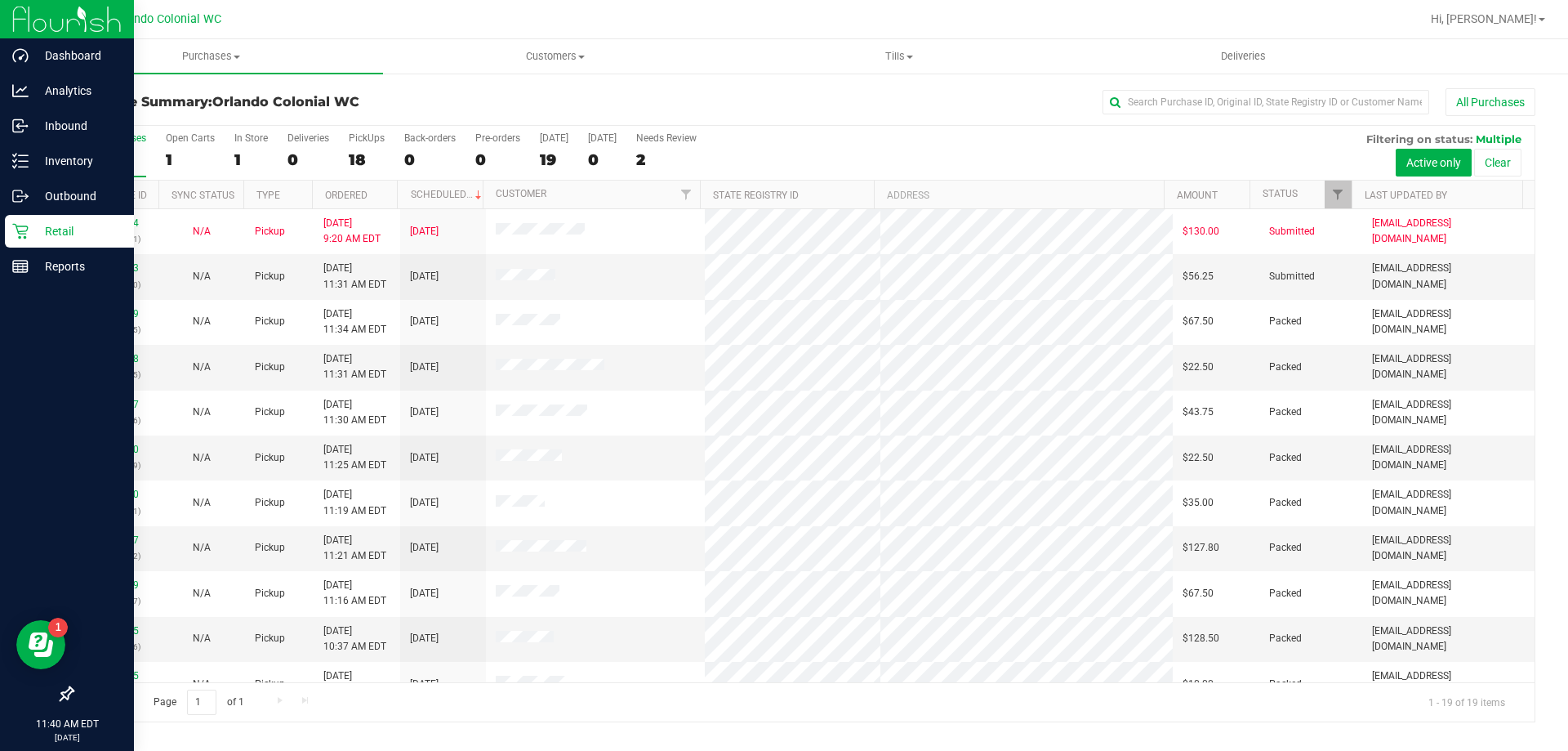
click at [53, 136] on div "Purchase Summary: Orlando Colonial WC All Purchases All Purchases 19 Open Carts…" at bounding box center [804, 405] width 1528 height 667
click at [18, 127] on icon at bounding box center [17, 126] width 3 height 3
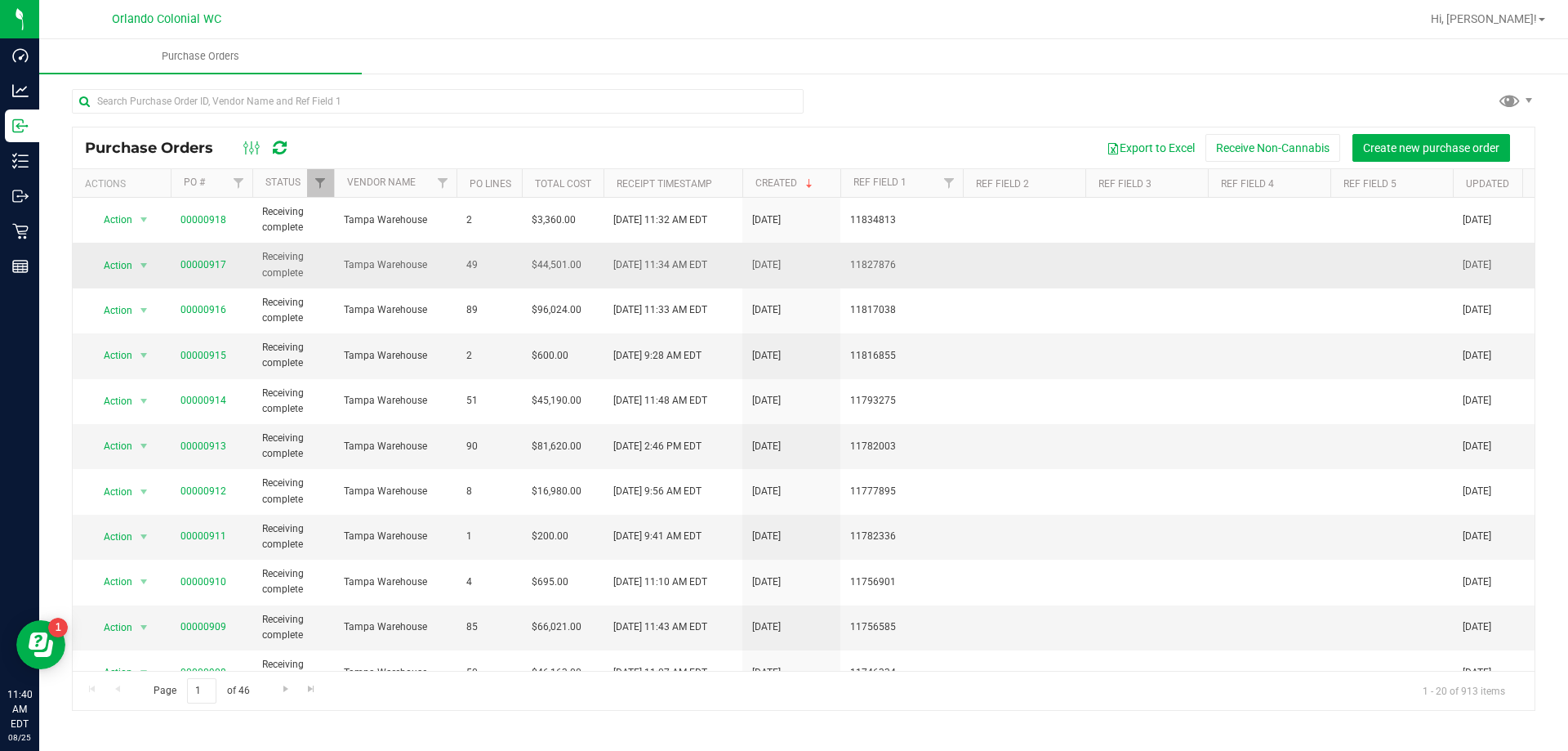
click at [440, 263] on span "Tampa Warehouse" at bounding box center [395, 265] width 103 height 15
click at [212, 264] on link "00000917" at bounding box center [203, 265] width 45 height 12
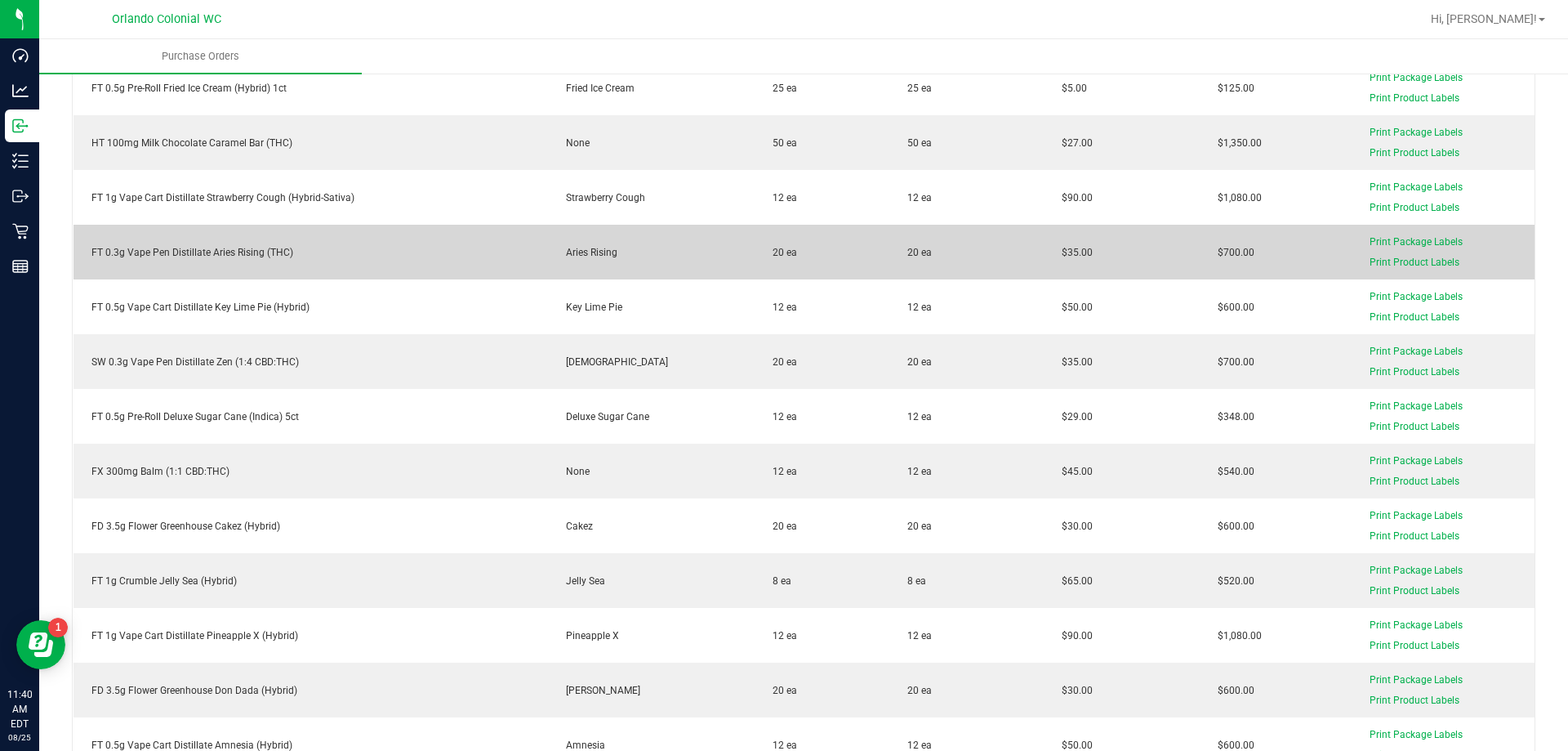
scroll to position [2497, 0]
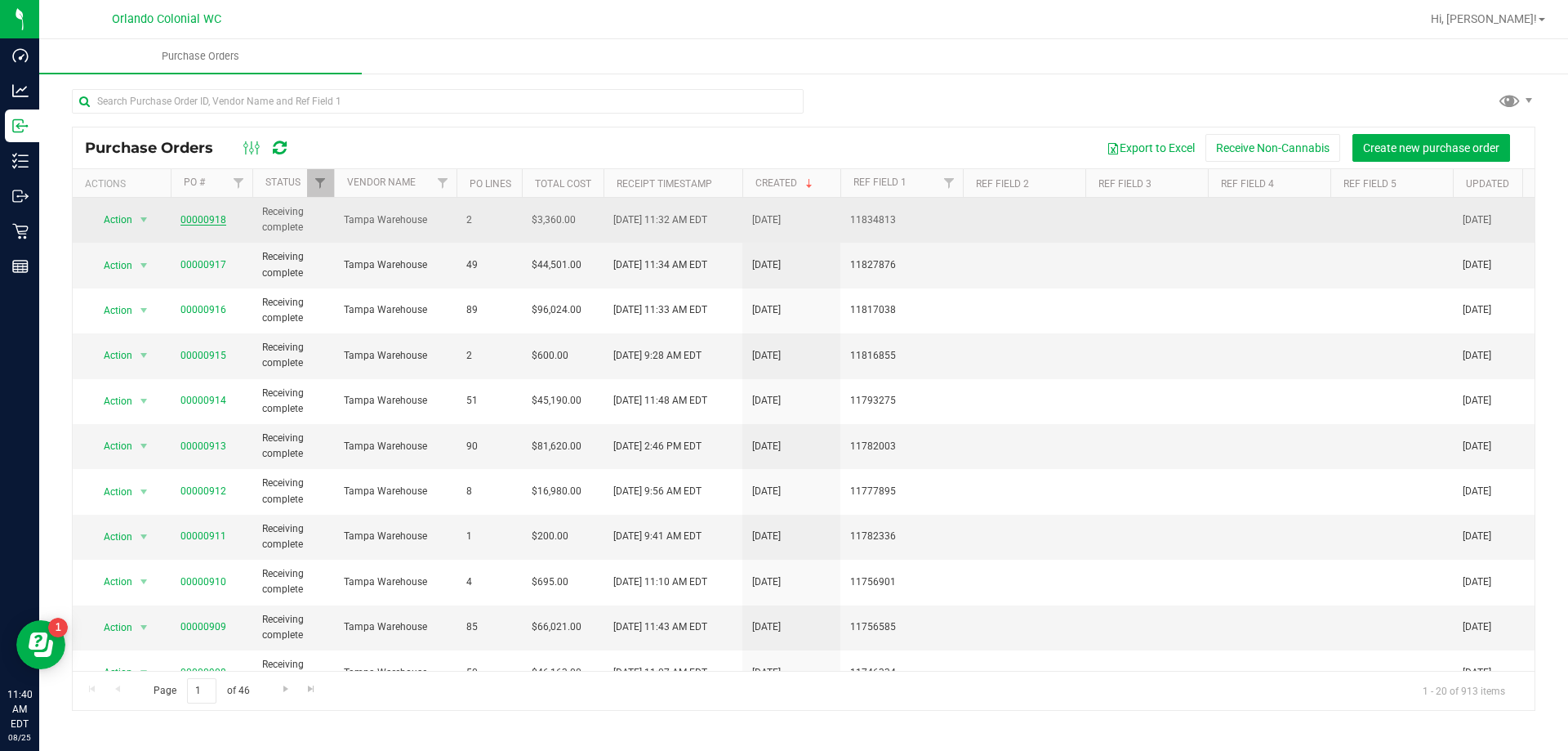
click at [195, 219] on link "00000918" at bounding box center [203, 220] width 45 height 12
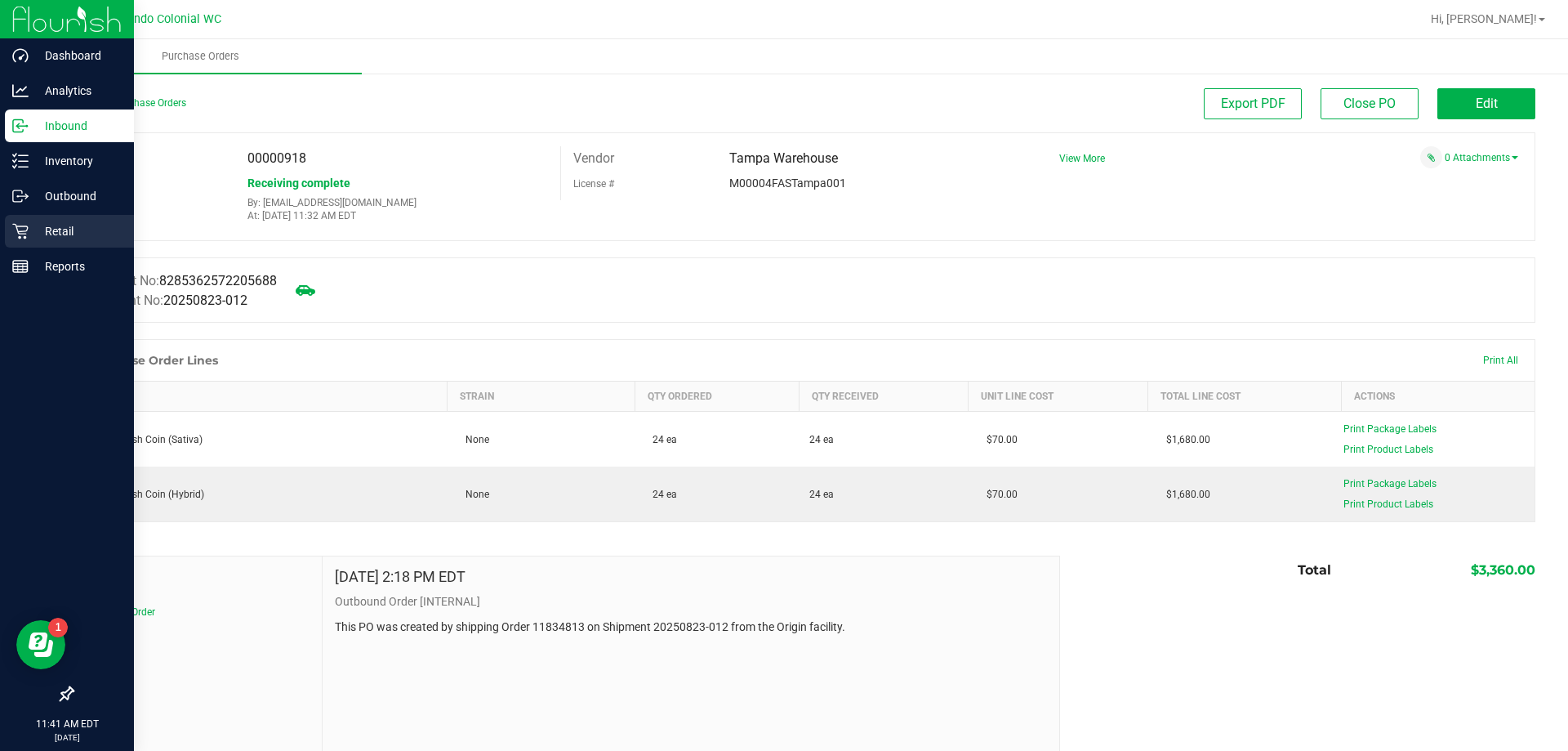
click at [19, 228] on icon at bounding box center [20, 231] width 16 height 16
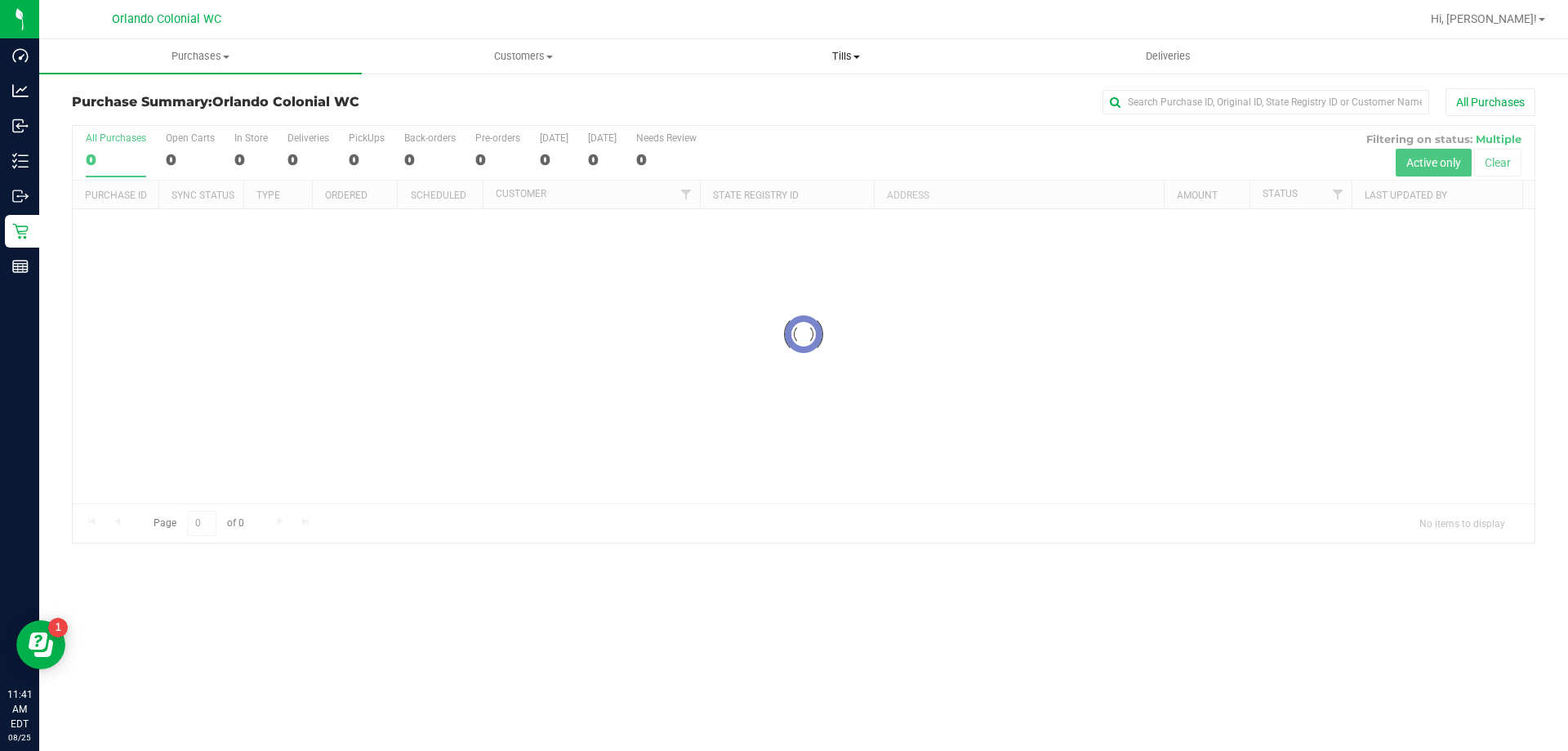
click at [857, 56] on span at bounding box center [857, 57] width 7 height 3
click at [847, 96] on li "Manage tills" at bounding box center [845, 99] width 323 height 19
